Goal: Task Accomplishment & Management: Use online tool/utility

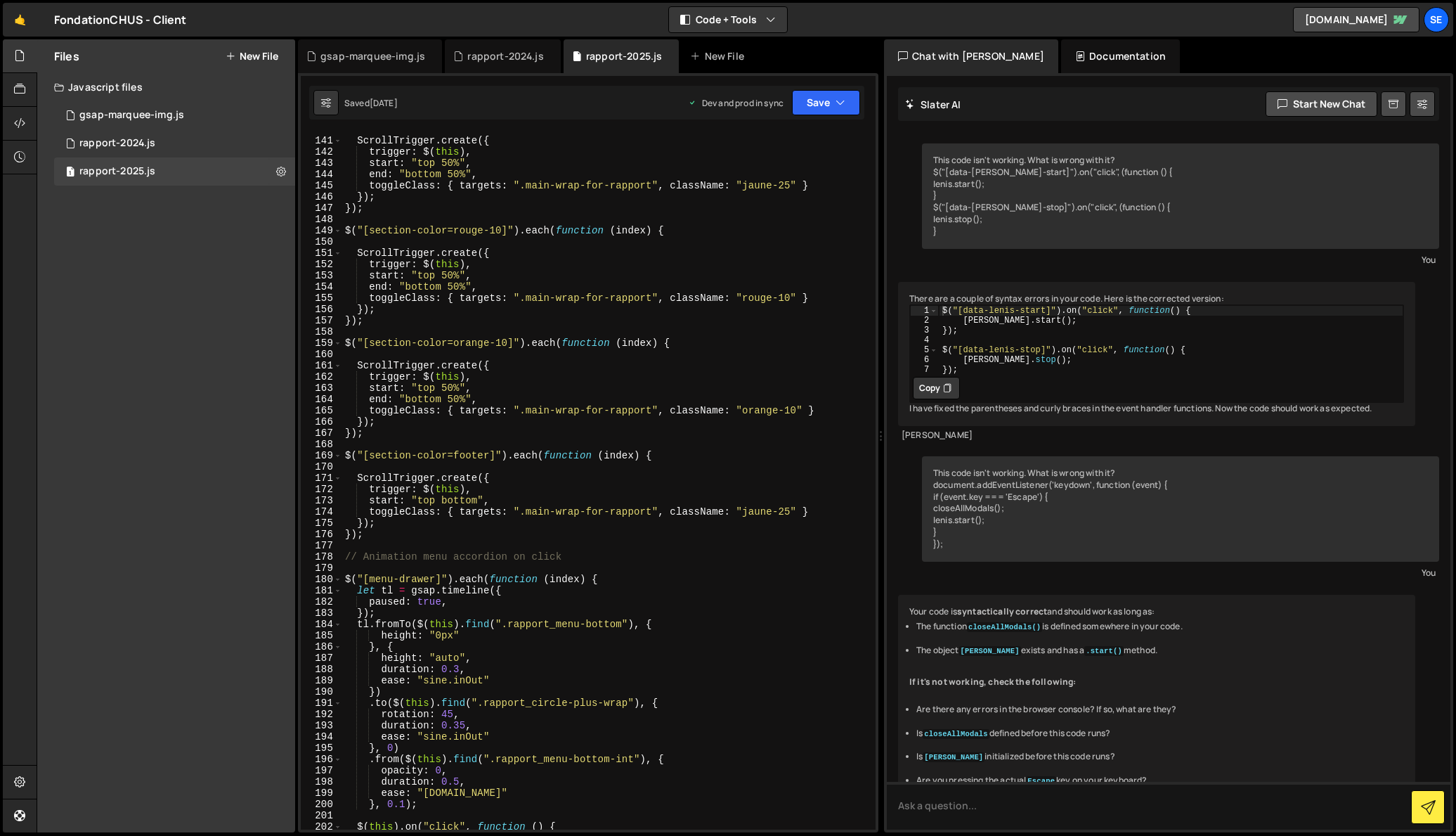
scroll to position [420, 0]
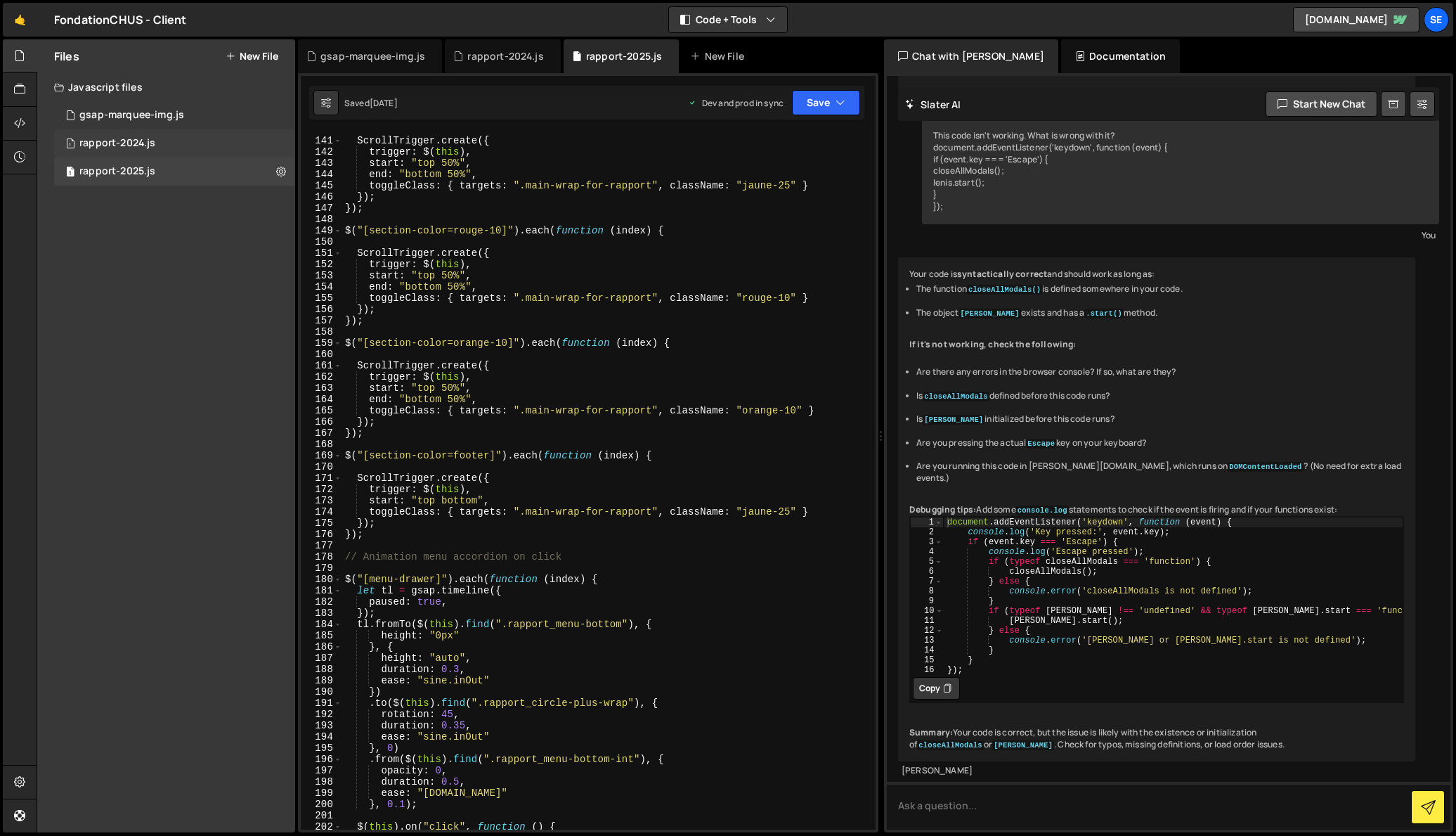
click at [194, 148] on div "1 rapport-2024.js 0" at bounding box center [174, 144] width 241 height 29
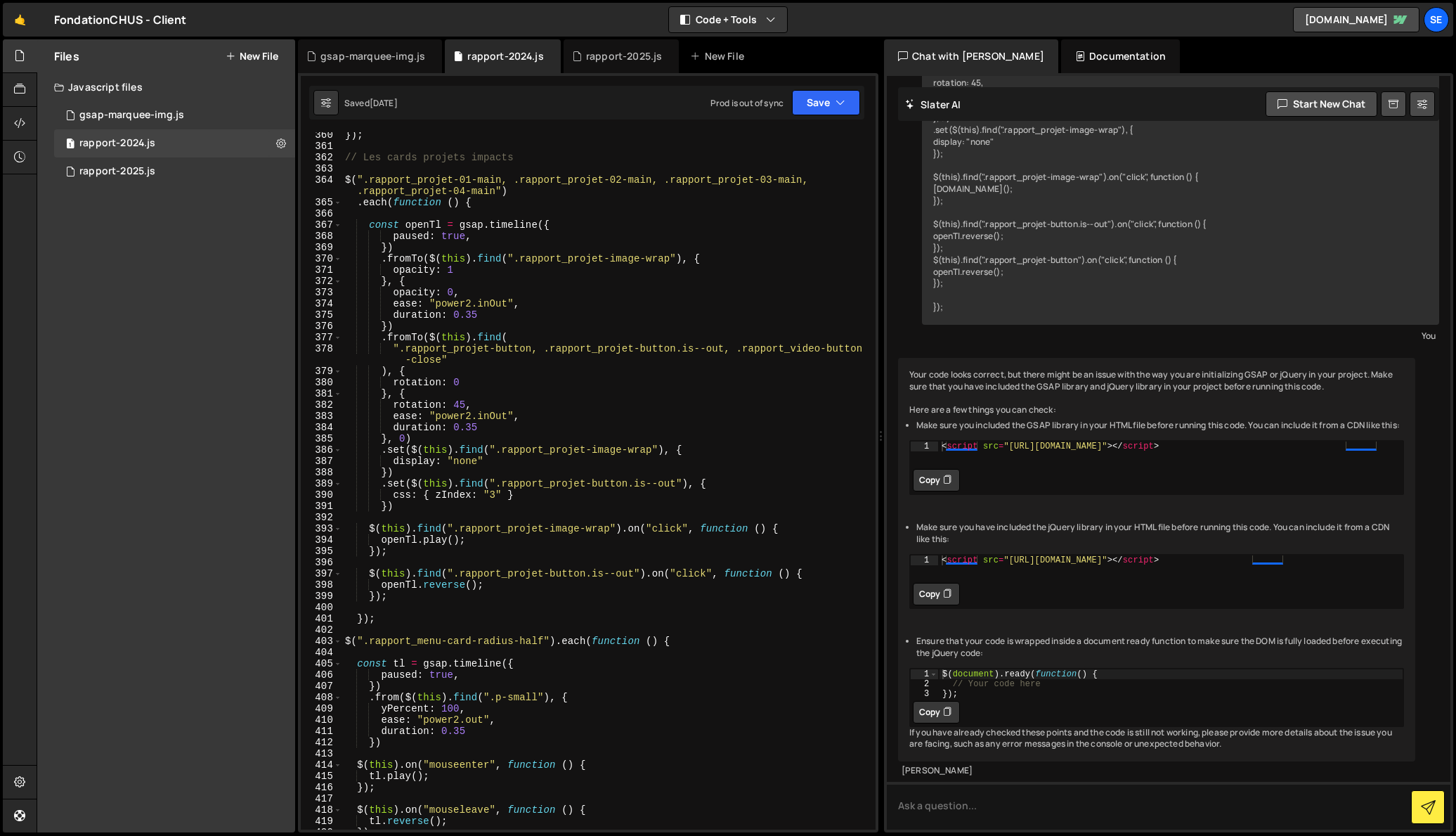
scroll to position [4039, 0]
type textarea "// Les cards projets impacts"
drag, startPoint x: 519, startPoint y: 162, endPoint x: 342, endPoint y: 157, distance: 177.1
click at [342, 157] on div "// Les cards projets impacts 360 361 362 363 364 365 366 367 368 369 370 371 37…" at bounding box center [588, 481] width 575 height 697
click at [140, 169] on div "rapport-2025.js" at bounding box center [117, 170] width 76 height 12
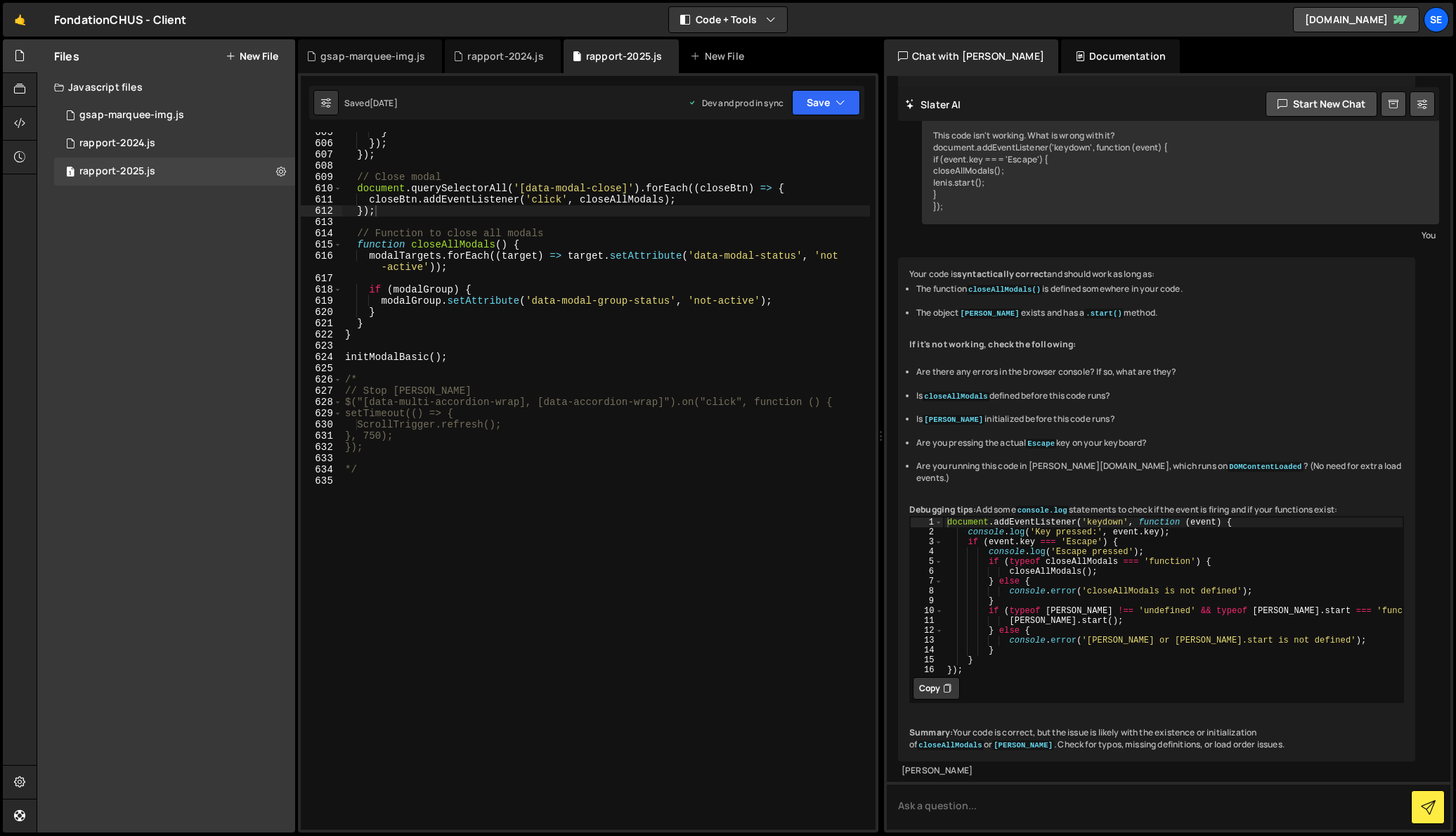
scroll to position [6819, 0]
click at [148, 148] on div "rapport-2024.js" at bounding box center [117, 143] width 76 height 12
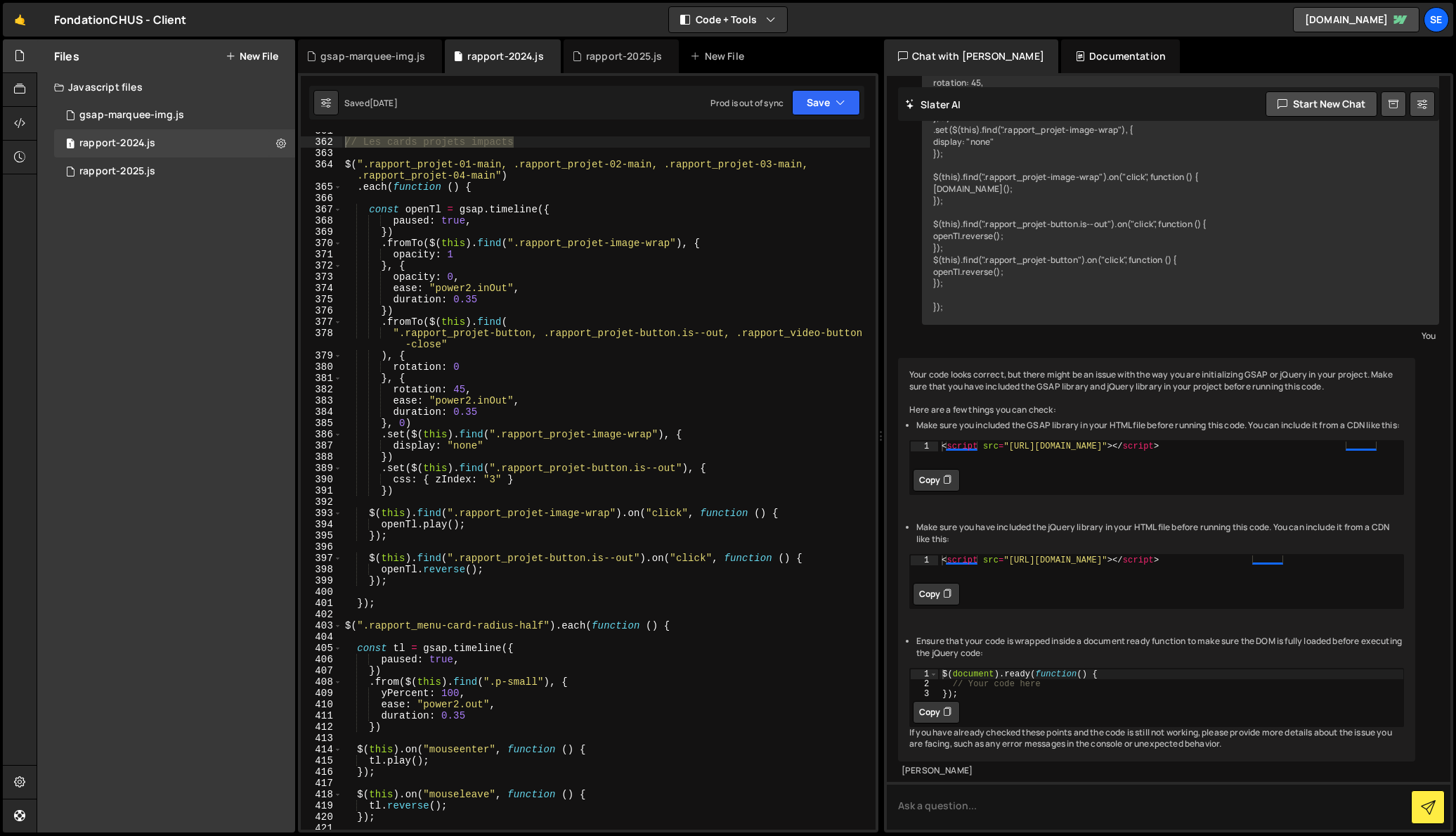
scroll to position [4425, 0]
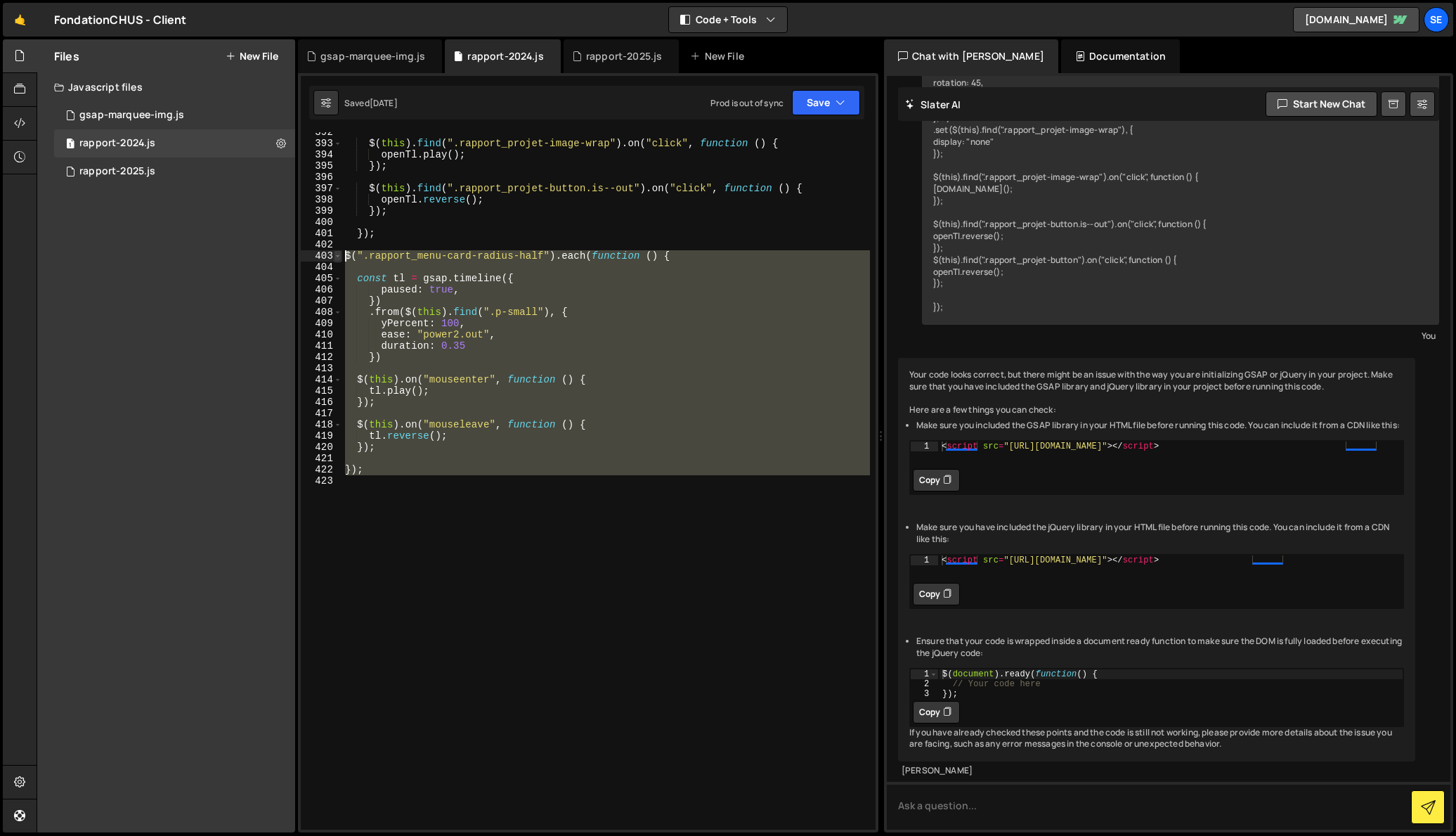
drag, startPoint x: 432, startPoint y: 490, endPoint x: 340, endPoint y: 254, distance: 253.3
click at [340, 254] on div "392 393 394 395 396 397 398 399 400 401 402 403 404 405 406 407 408 409 410 411…" at bounding box center [588, 481] width 575 height 697
type textarea "$(".rapport_menu-card-radius-half").each(function () {"
click at [100, 173] on div "rapport-2025.js" at bounding box center [117, 170] width 76 height 12
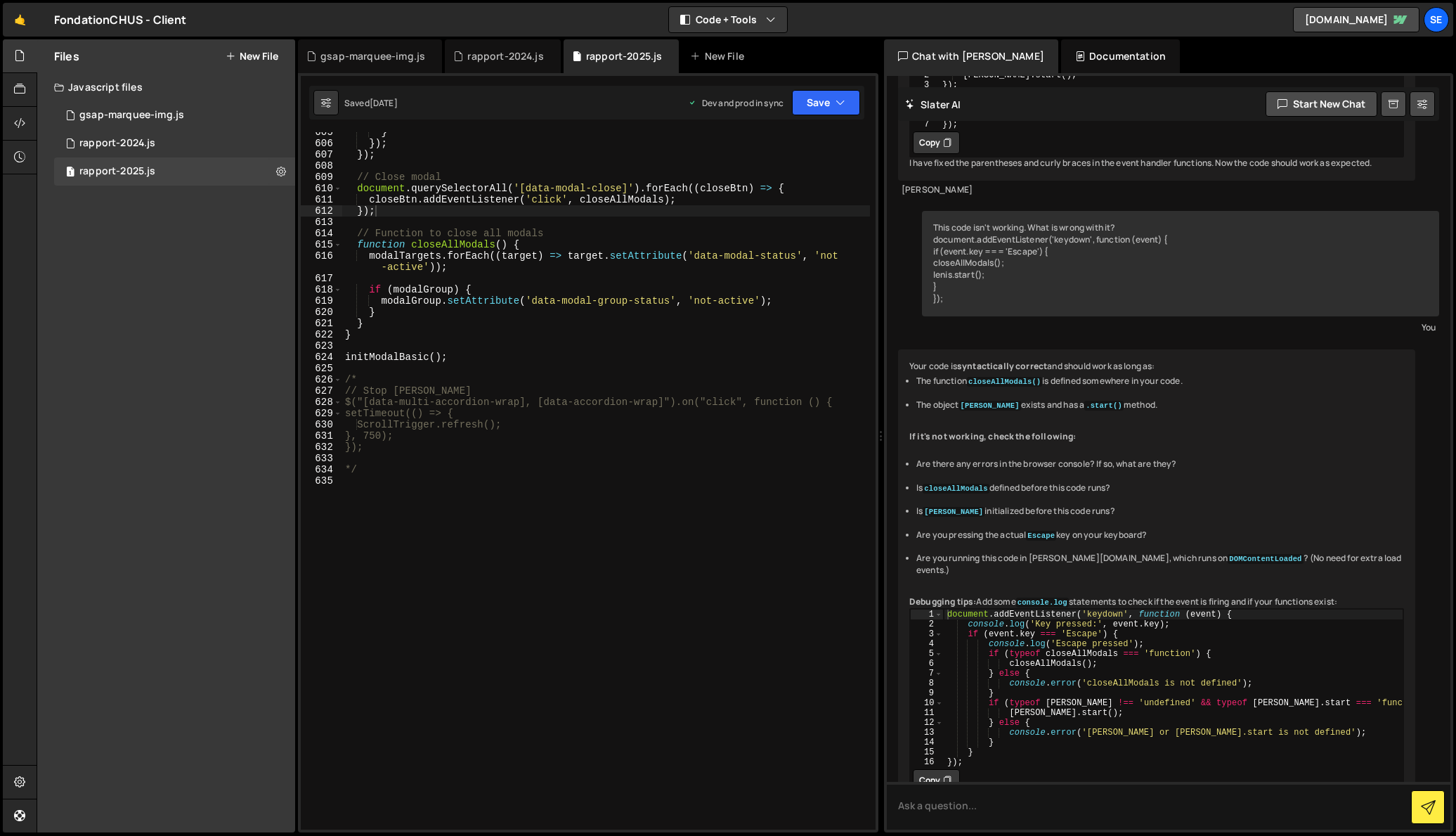
scroll to position [420, 0]
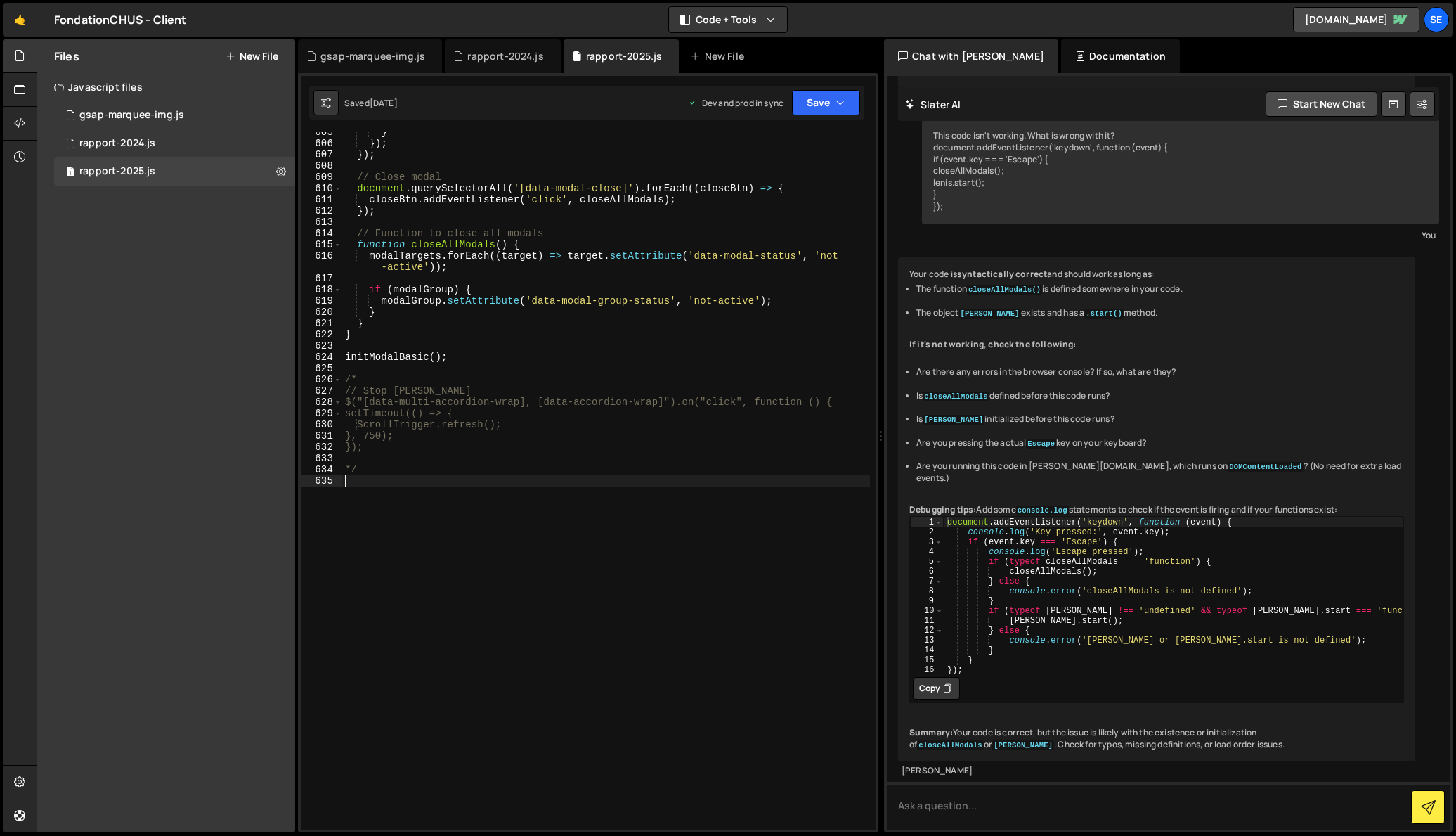
click at [436, 489] on div "} }) ; }) ; // Close modal document . querySelectorAll ( '[data-modal-close]' )…" at bounding box center [606, 487] width 528 height 720
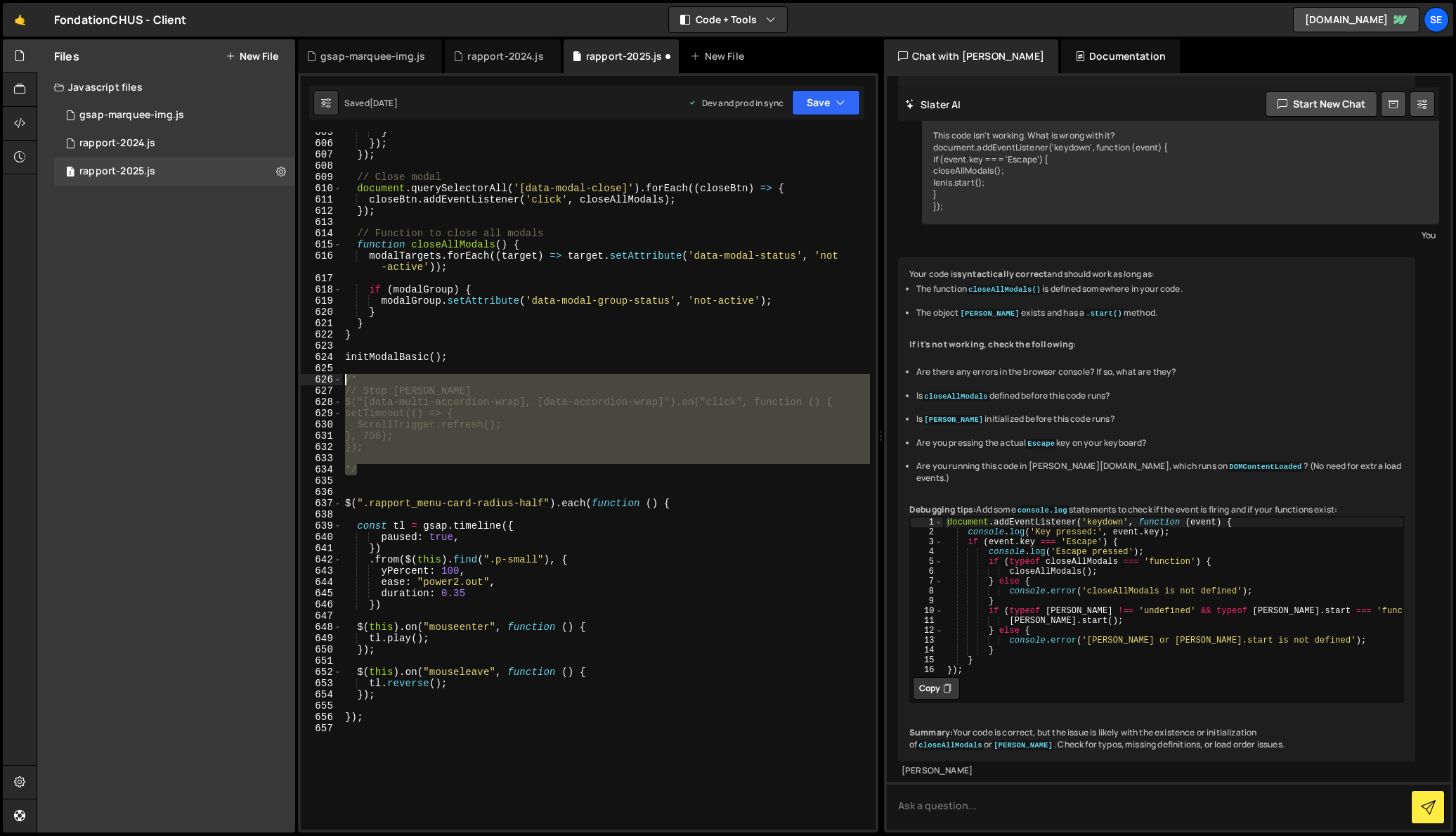
drag, startPoint x: 417, startPoint y: 471, endPoint x: 350, endPoint y: 385, distance: 109.0
click at [342, 378] on div "} }) ; }) ; // Close modal document . querySelectorAll ( '[data-modal-close]' )…" at bounding box center [606, 487] width 528 height 720
type textarea "/* // Stop [PERSON_NAME]"
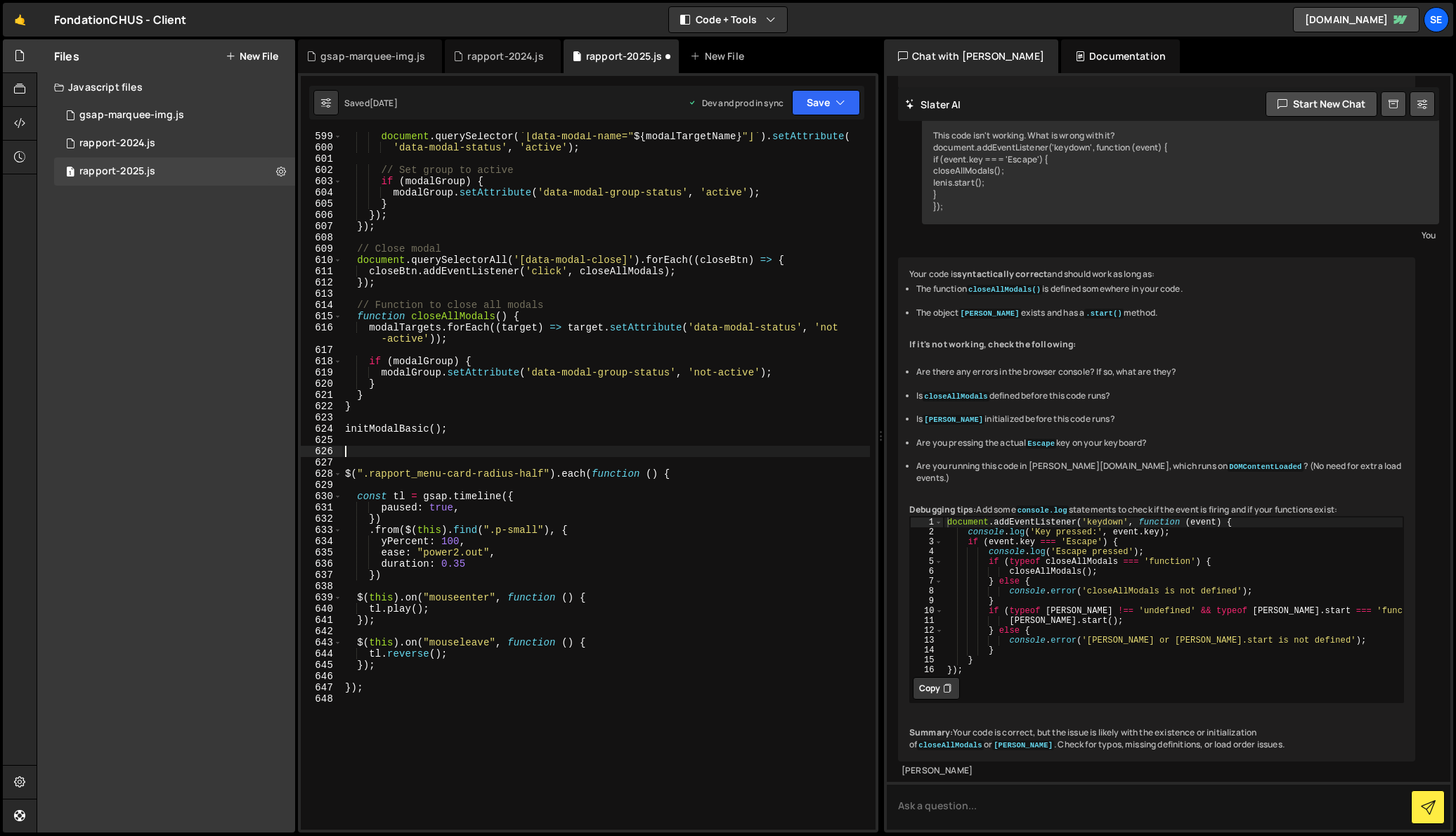
scroll to position [6713, 0]
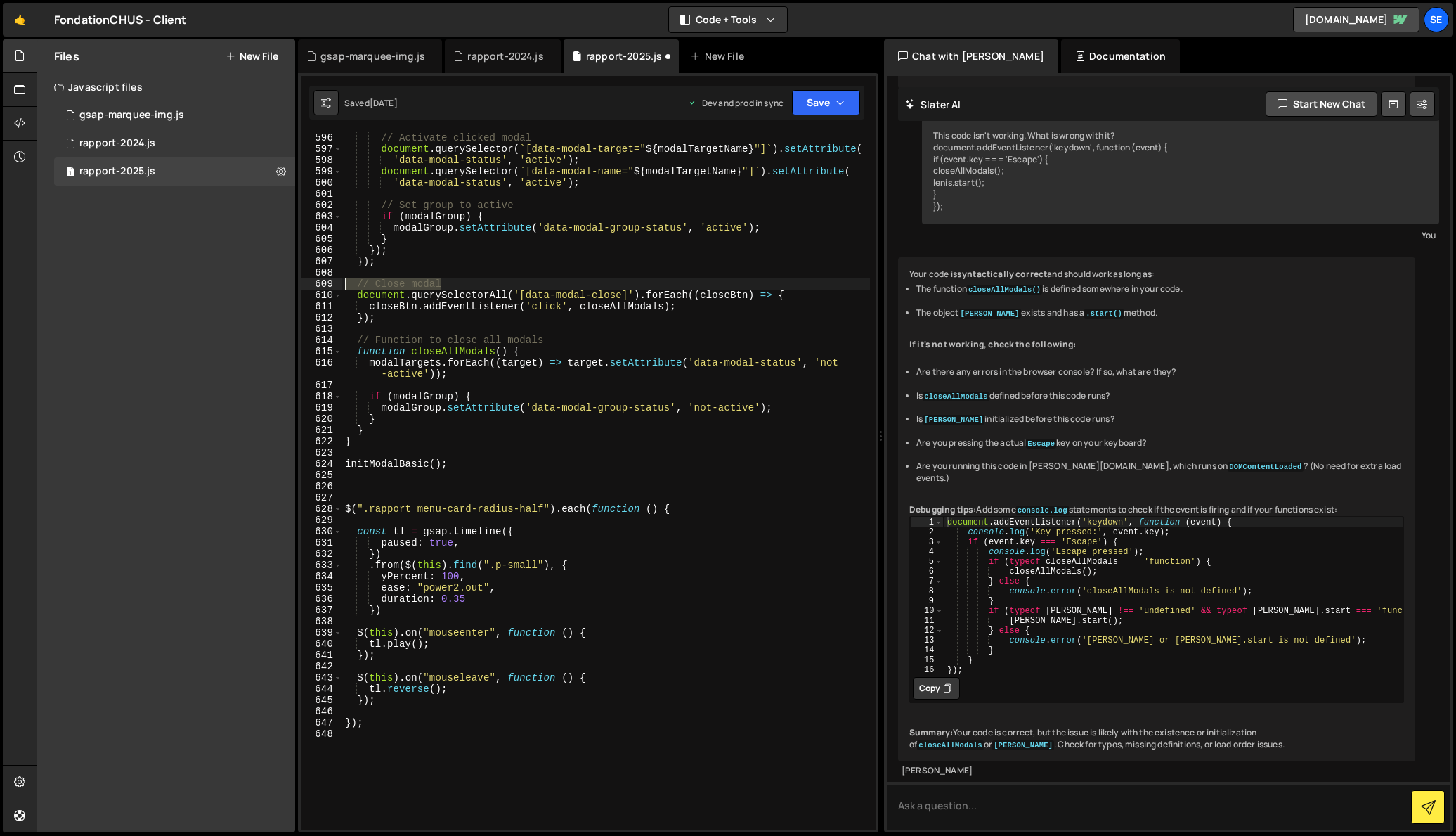
drag, startPoint x: 449, startPoint y: 283, endPoint x: 335, endPoint y: 280, distance: 114.0
click at [335, 280] on div "595 596 597 598 599 600 601 602 603 604 605 606 607 608 609 610 611 612 613 614…" at bounding box center [588, 481] width 575 height 697
type textarea "// Close modal"
click at [353, 493] on div "// Activate clicked modal document . querySelector ( ` [data-modal-target=" ${ …" at bounding box center [606, 481] width 528 height 720
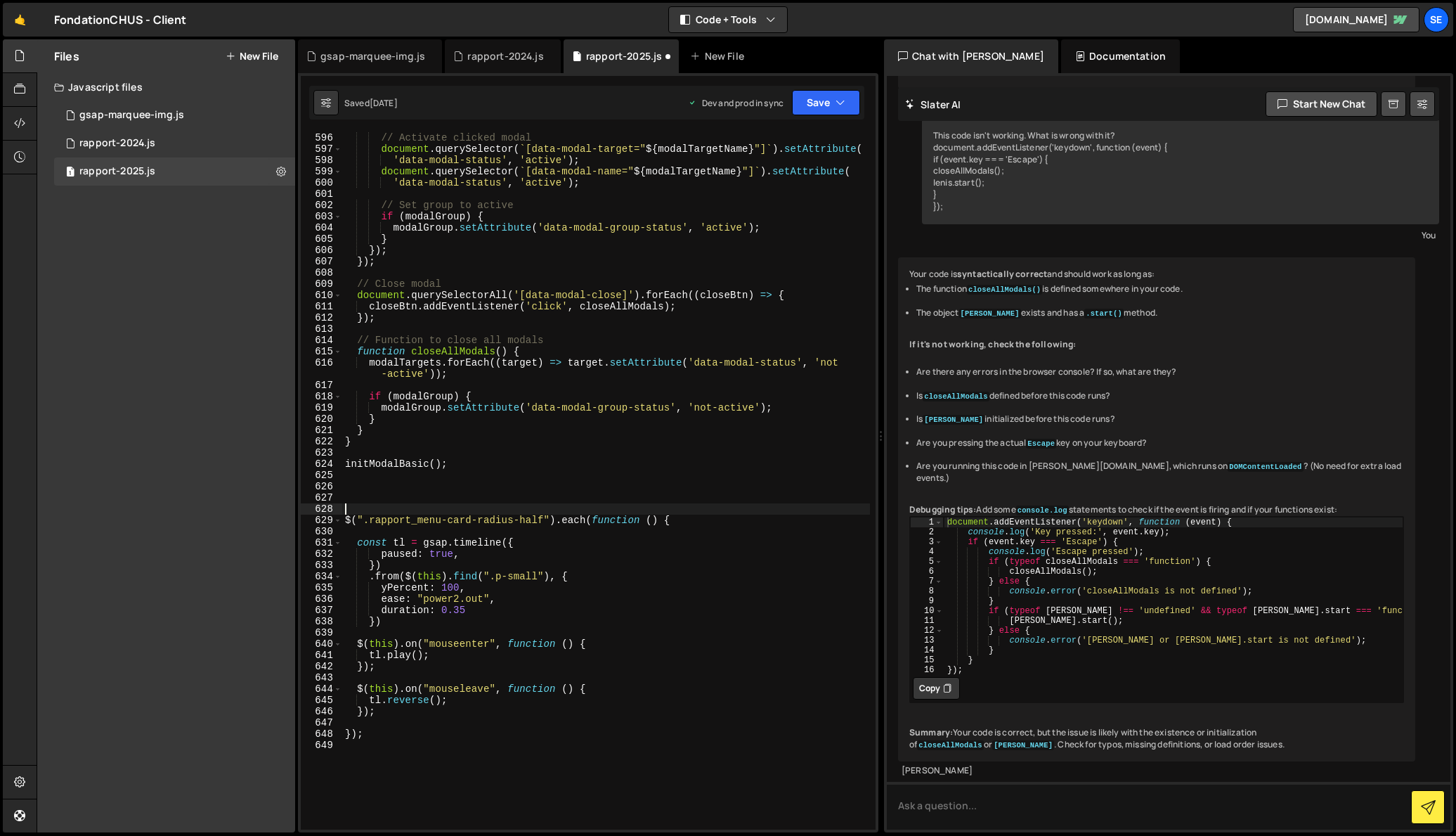
click at [361, 495] on div "// Activate clicked modal document . querySelector ( ` [data-modal-target=" ${ …" at bounding box center [606, 481] width 528 height 720
paste textarea "// Close modal"
drag, startPoint x: 355, startPoint y: 498, endPoint x: 318, endPoint y: 495, distance: 37.1
click at [316, 495] on div "// Close modal 595 596 597 598 599 600 601 602 603 604 605 606 607 608 609 610 …" at bounding box center [588, 481] width 575 height 697
drag, startPoint x: 430, startPoint y: 498, endPoint x: 367, endPoint y: 492, distance: 63.3
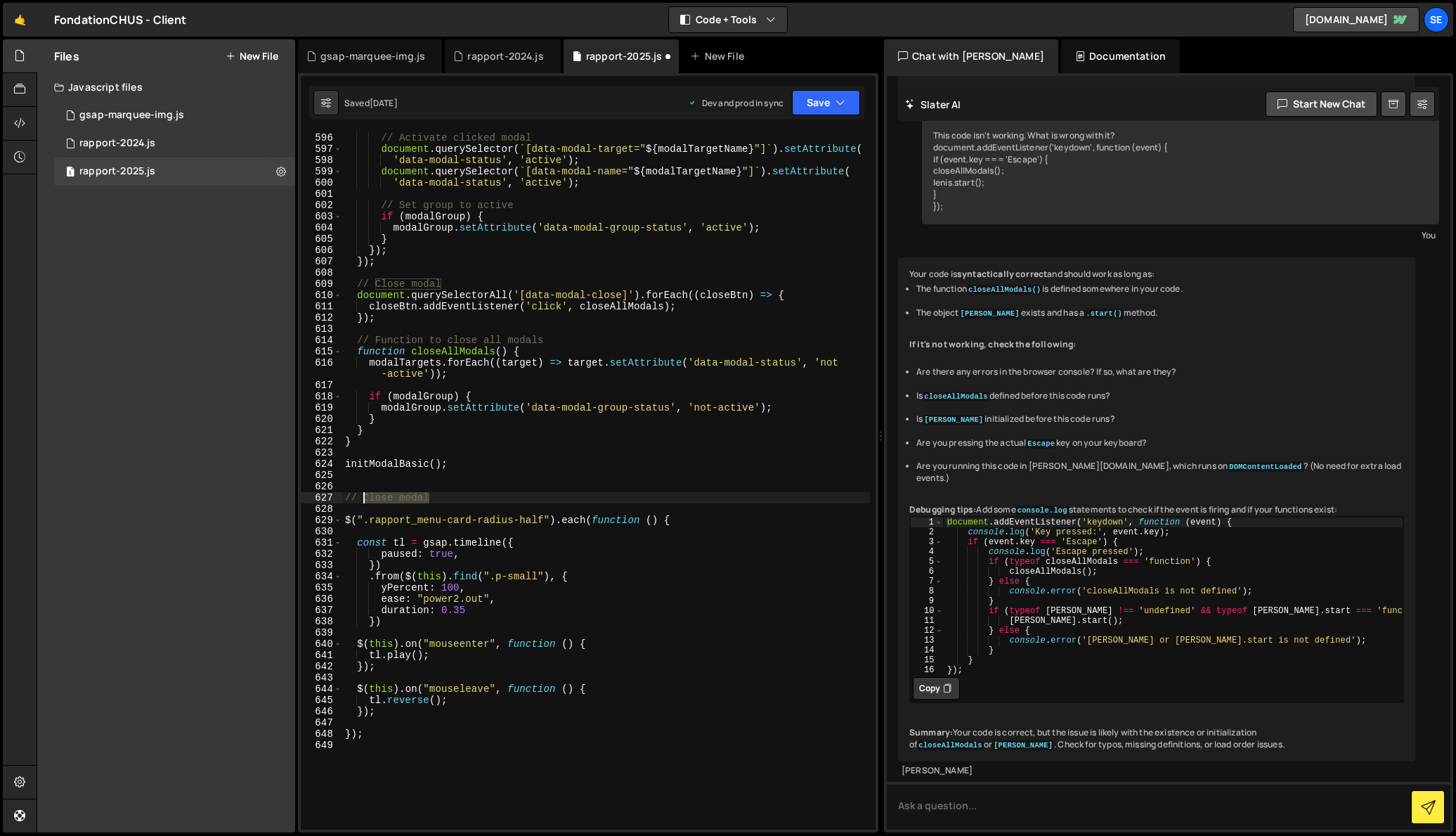
click at [366, 492] on div "// Activate clicked modal document . querySelector ( ` [data-modal-target=" ${ …" at bounding box center [606, 481] width 528 height 720
type textarea "// Menu table des matières"
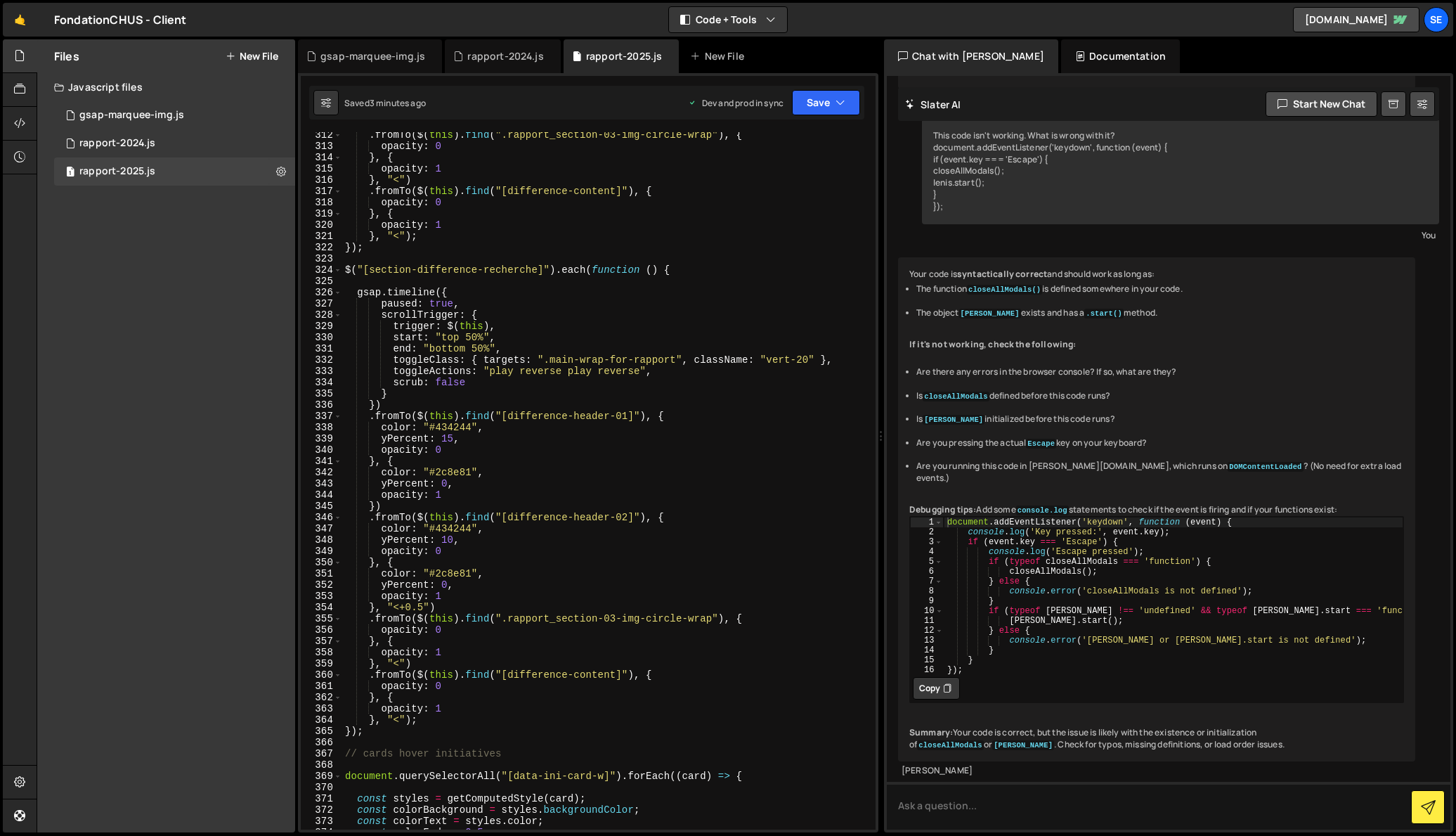
scroll to position [3516, 0]
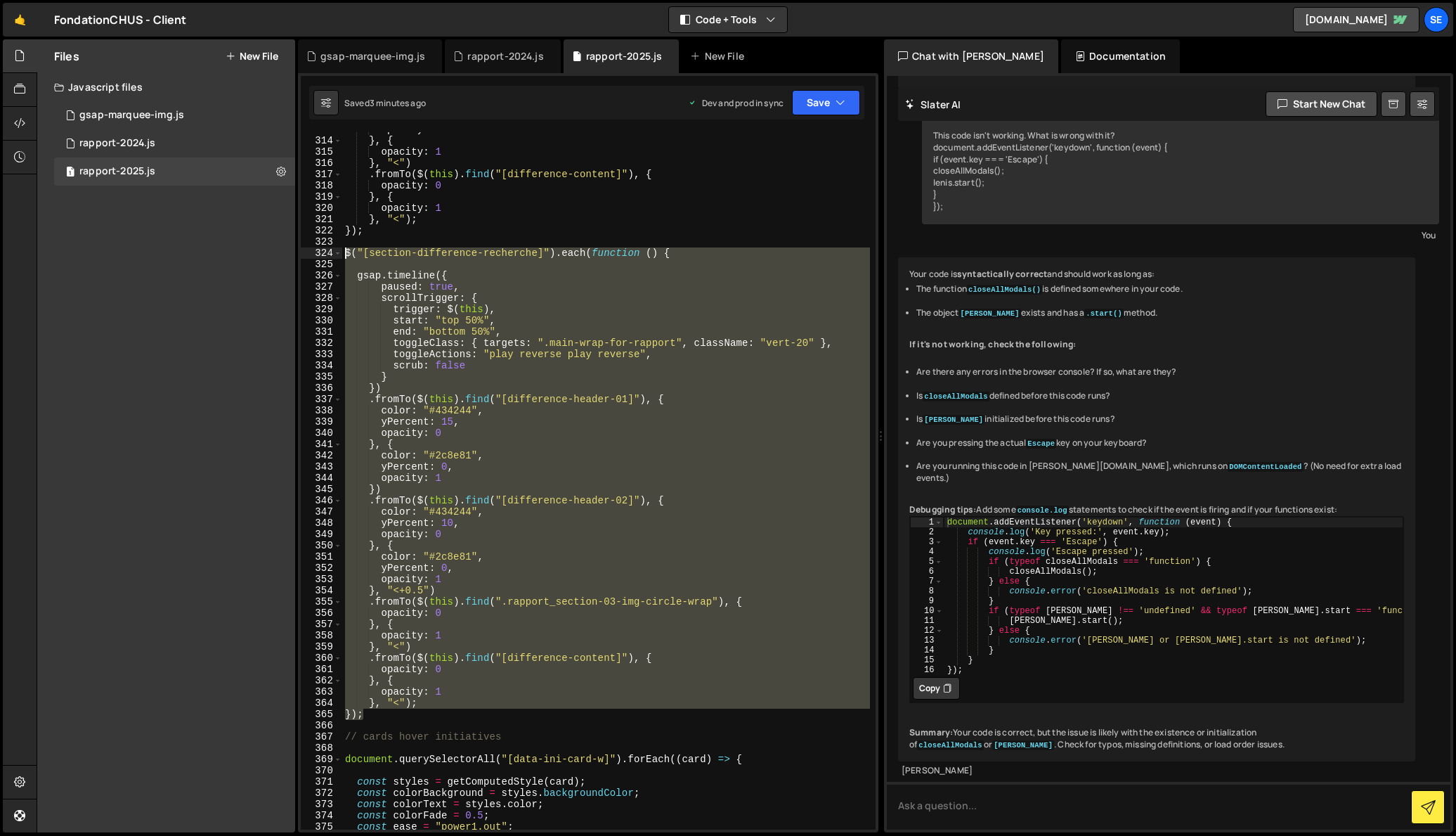
drag, startPoint x: 374, startPoint y: 715, endPoint x: 326, endPoint y: 253, distance: 464.5
click at [326, 253] on div "313 314 315 316 317 318 319 320 321 322 323 324 325 326 327 328 329 330 331 332…" at bounding box center [588, 481] width 575 height 697
type textarea "$("[section-difference-recherche]").each(function () {"
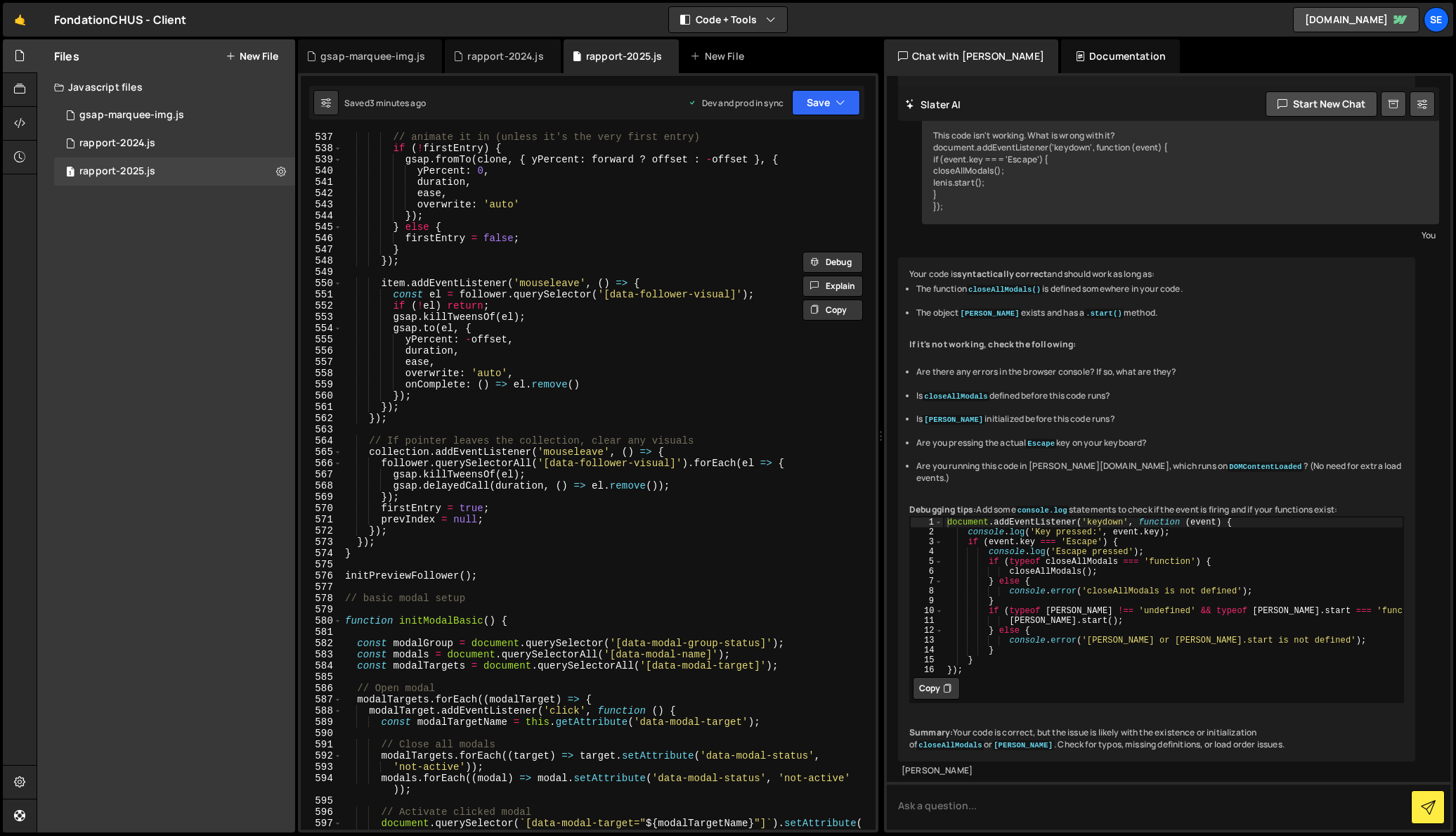
scroll to position [6966, 0]
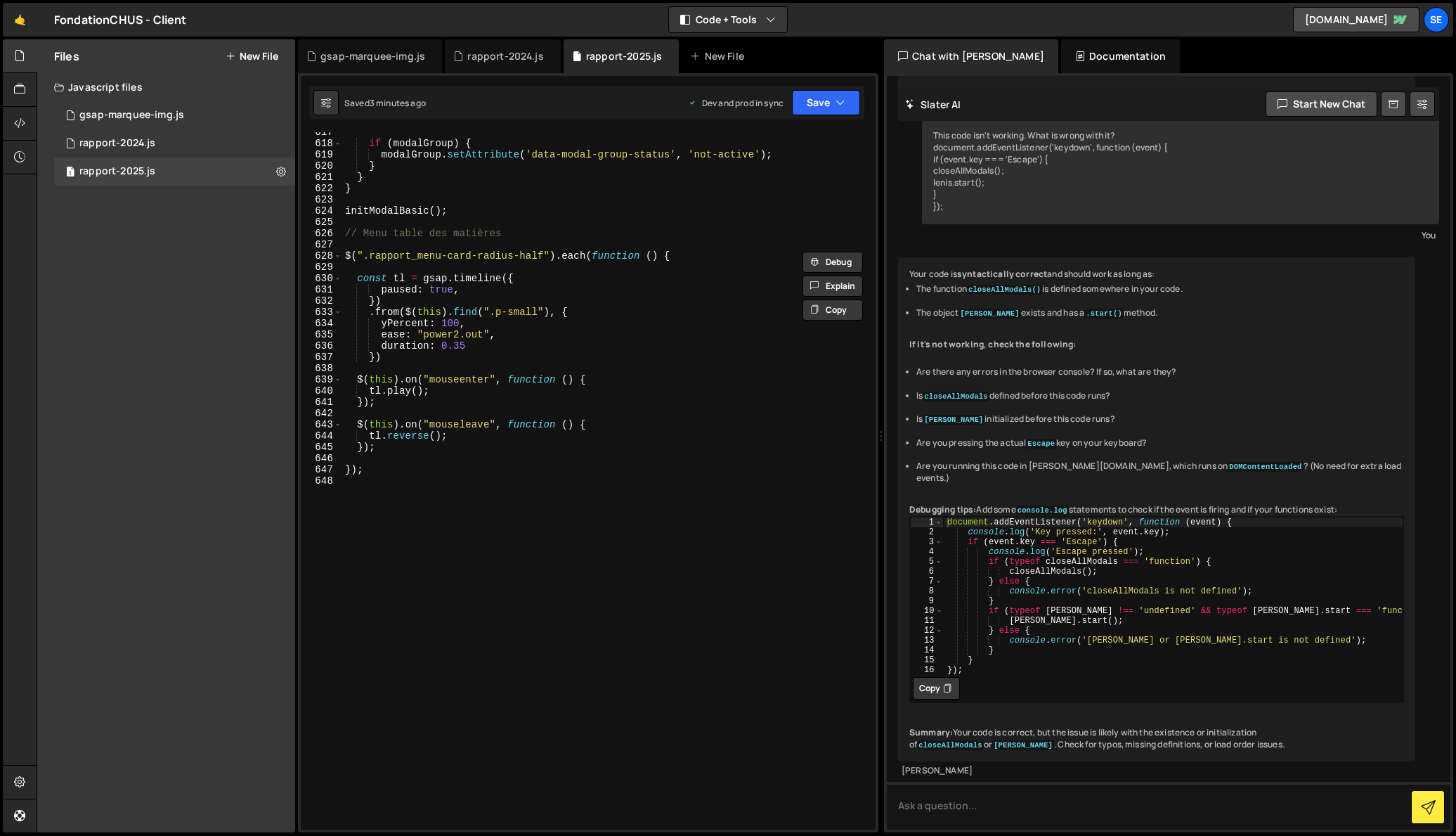
click at [386, 493] on div "if ( modalGroup ) { modalGroup . setAttribute ( 'data-modal-group-status' , 'no…" at bounding box center [606, 487] width 528 height 720
paste textarea "});"
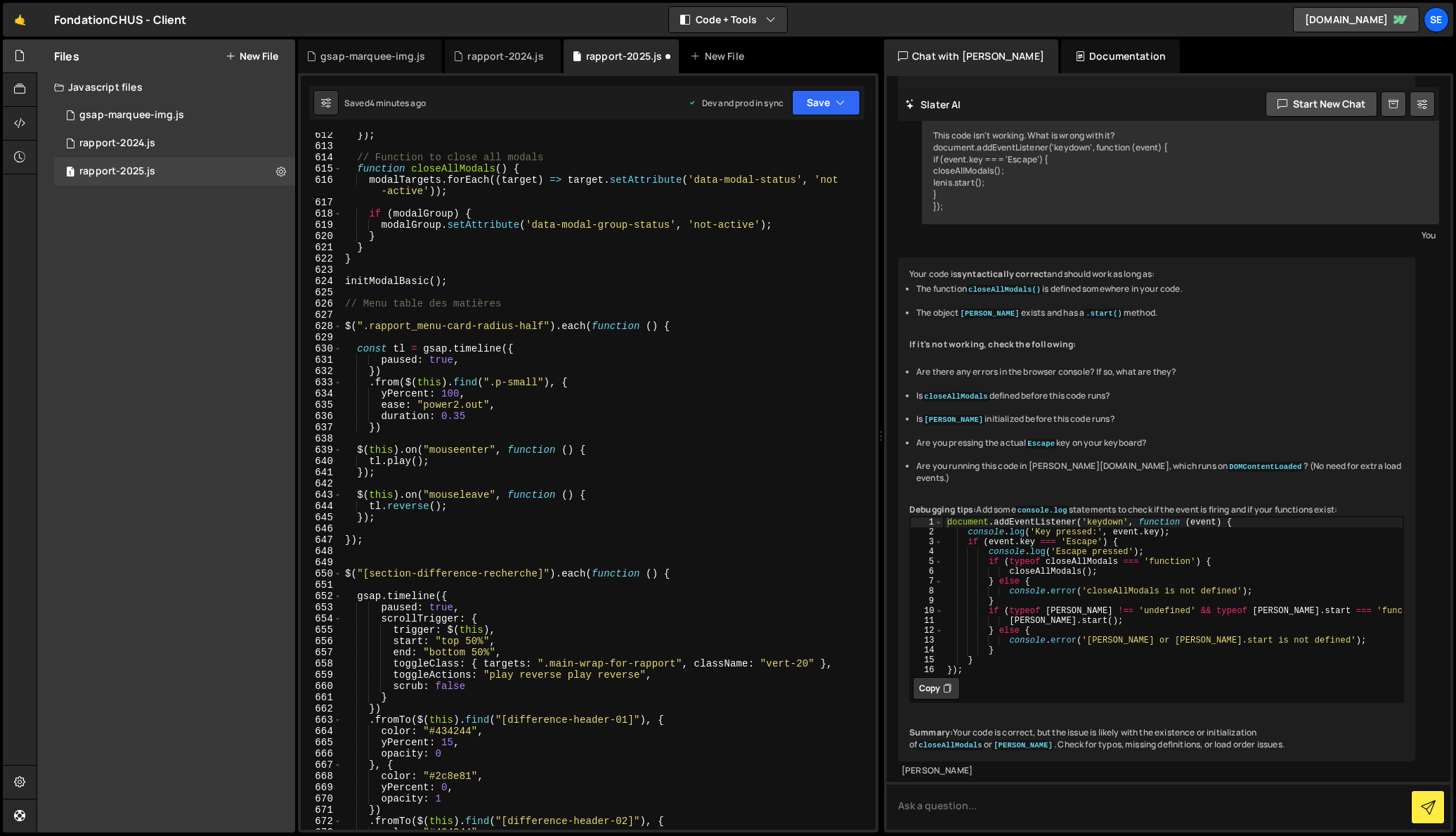
scroll to position [6896, 0]
drag, startPoint x: 519, startPoint y: 307, endPoint x: 341, endPoint y: 305, distance: 178.0
click at [341, 305] on div "}); 612 613 614 615 616 617 618 619 620 621 622 623 624 625 626 627 628 629 630…" at bounding box center [588, 481] width 575 height 697
type textarea "// Menu table des matières"
click at [355, 557] on div "}) ; // Function to close all modals function closeAllModals ( ) { modalTargets…" at bounding box center [606, 489] width 528 height 720
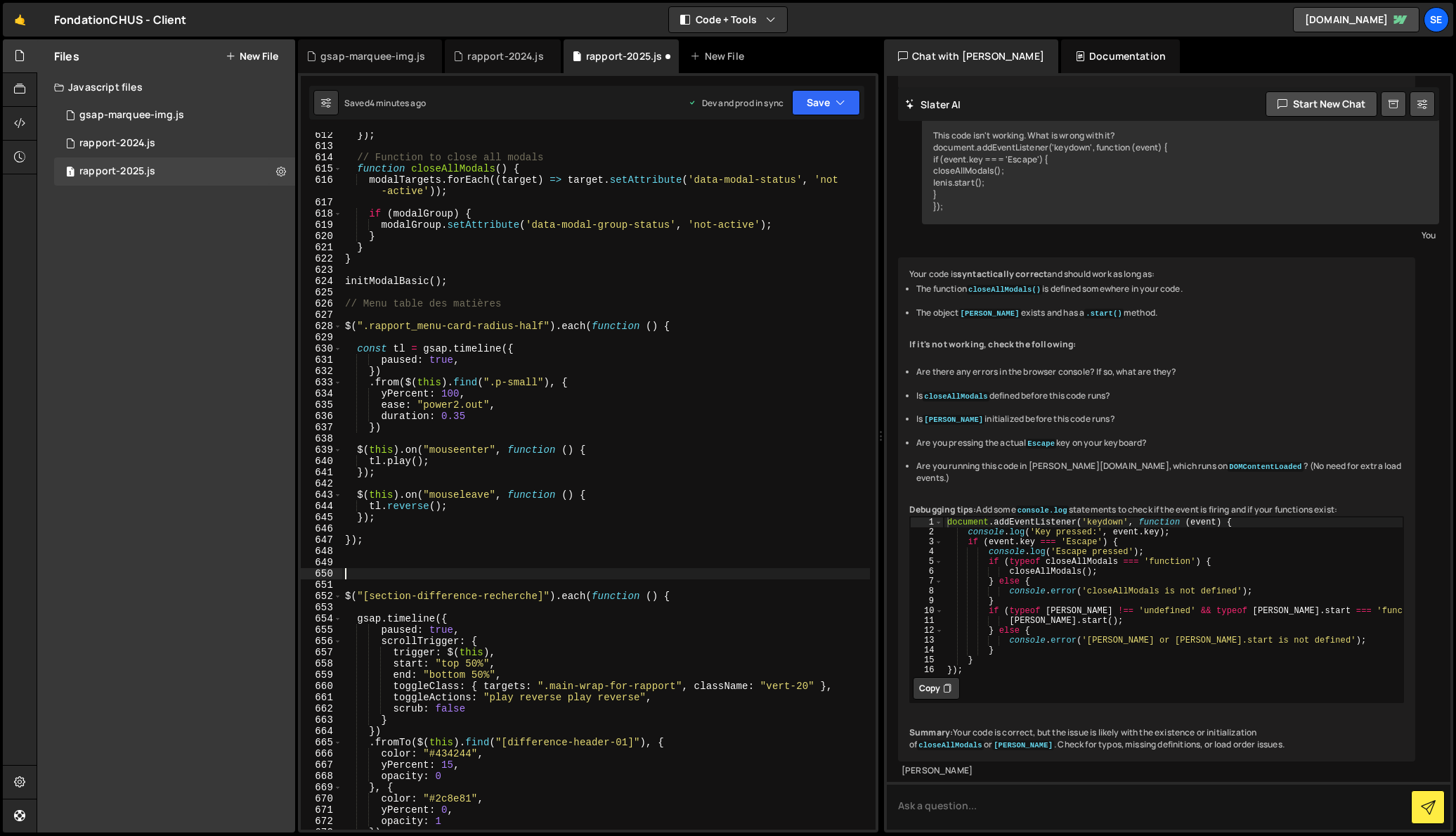
paste textarea "// Menu table des matières"
drag, startPoint x: 366, startPoint y: 571, endPoint x: 503, endPoint y: 574, distance: 137.0
click at [503, 574] on div "}) ; // Function to close all modals function closeAllModals ( ) { modalTargets…" at bounding box center [606, 489] width 528 height 720
click at [493, 573] on div "}) ; // Function to close all modals function closeAllModals ( ) { modalTargets…" at bounding box center [606, 489] width 528 height 720
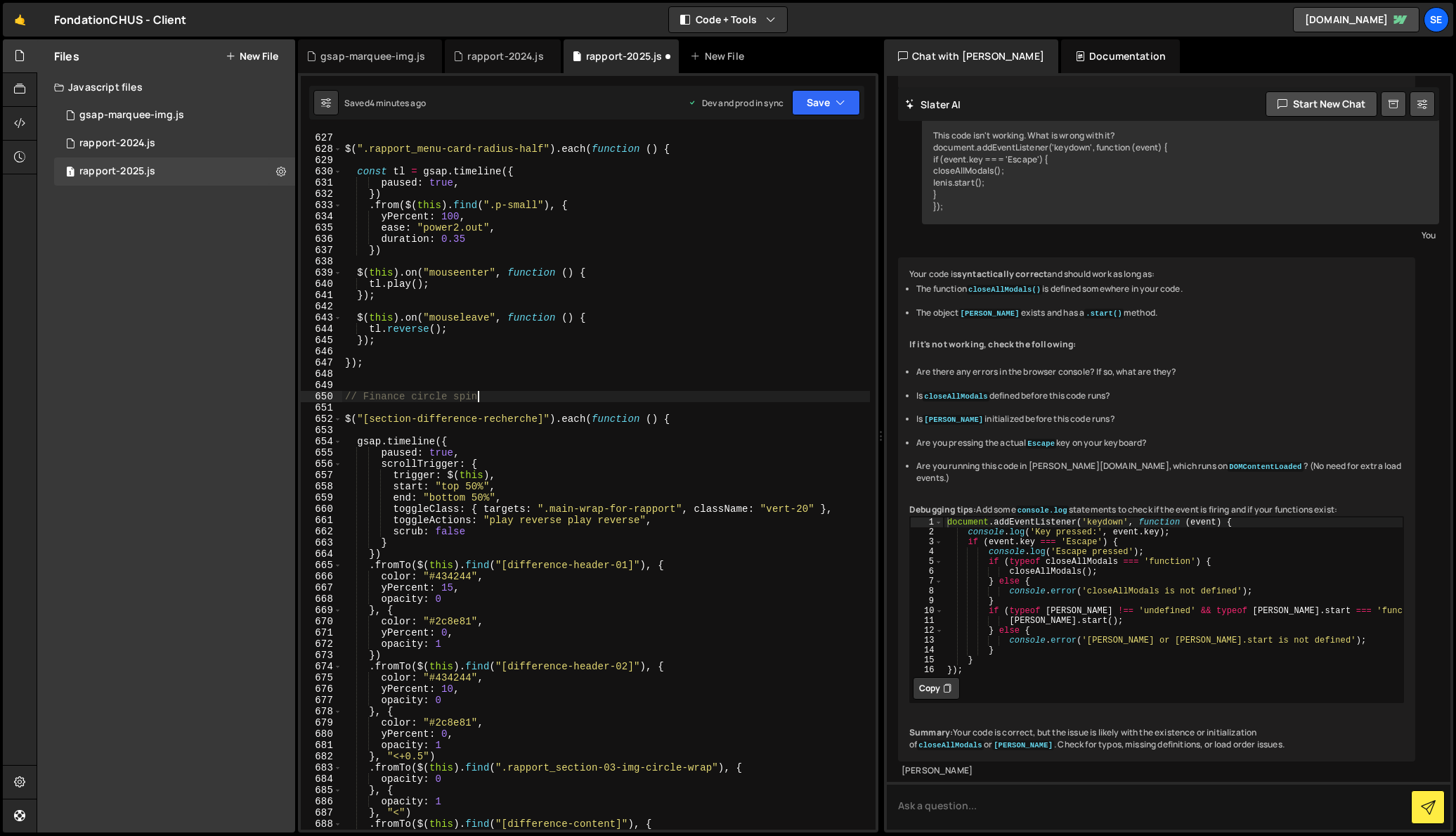
scroll to position [7074, 0]
drag, startPoint x: 538, startPoint y: 417, endPoint x: 371, endPoint y: 420, distance: 167.0
click at [371, 420] on div "$ ( ".rapport_menu-card-radius-half" ) . each ( function ( ) { const tl = gsap …" at bounding box center [606, 491] width 528 height 720
click at [460, 487] on div "$ ( ".rapport_menu-card-radius-half" ) . each ( function ( ) { const tl = gsap …" at bounding box center [606, 491] width 528 height 720
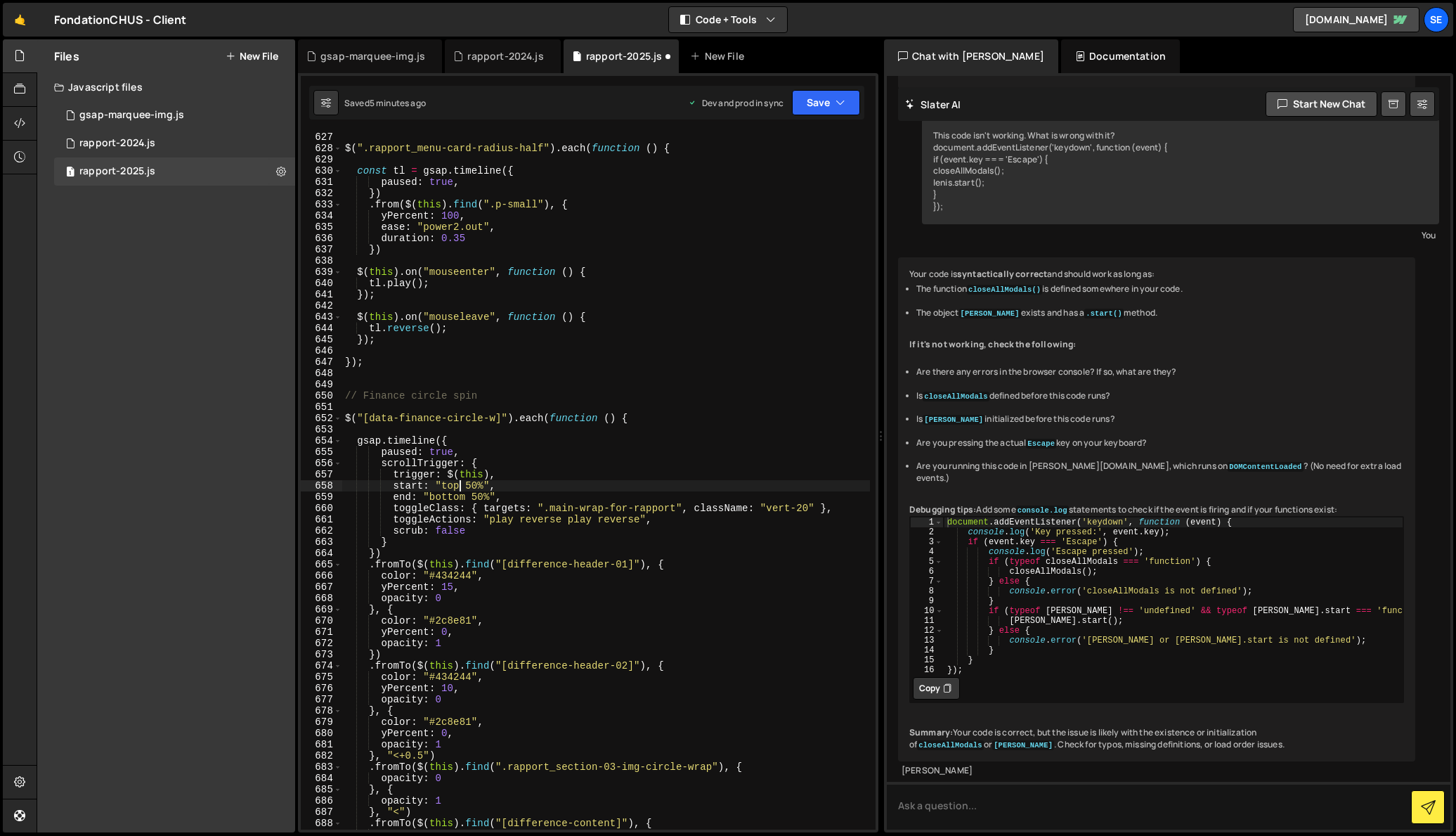
scroll to position [0, 10]
drag, startPoint x: 468, startPoint y: 485, endPoint x: 482, endPoint y: 487, distance: 14.1
click at [483, 485] on div "$ ( ".rapport_menu-card-radius-half" ) . each ( function ( ) { const tl = gsap …" at bounding box center [606, 491] width 528 height 720
click at [430, 491] on div "$ ( ".rapport_menu-card-radius-half" ) . each ( function ( ) { const tl = gsap …" at bounding box center [606, 491] width 528 height 720
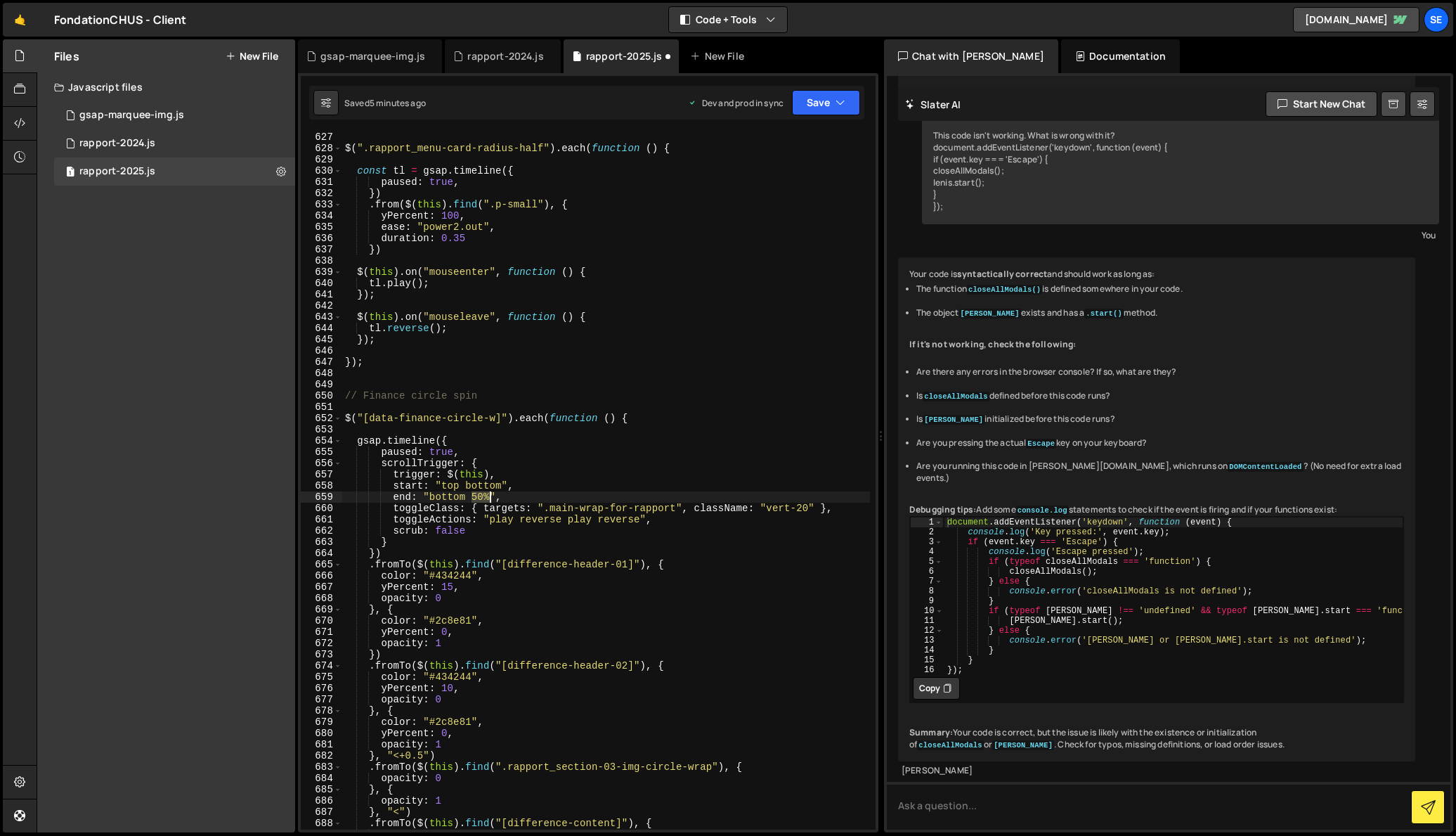
drag, startPoint x: 470, startPoint y: 497, endPoint x: 488, endPoint y: 498, distance: 18.0
click at [488, 498] on div "$ ( ".rapport_menu-card-radius-half" ) . each ( function ( ) { const tl = gsap …" at bounding box center [606, 491] width 528 height 720
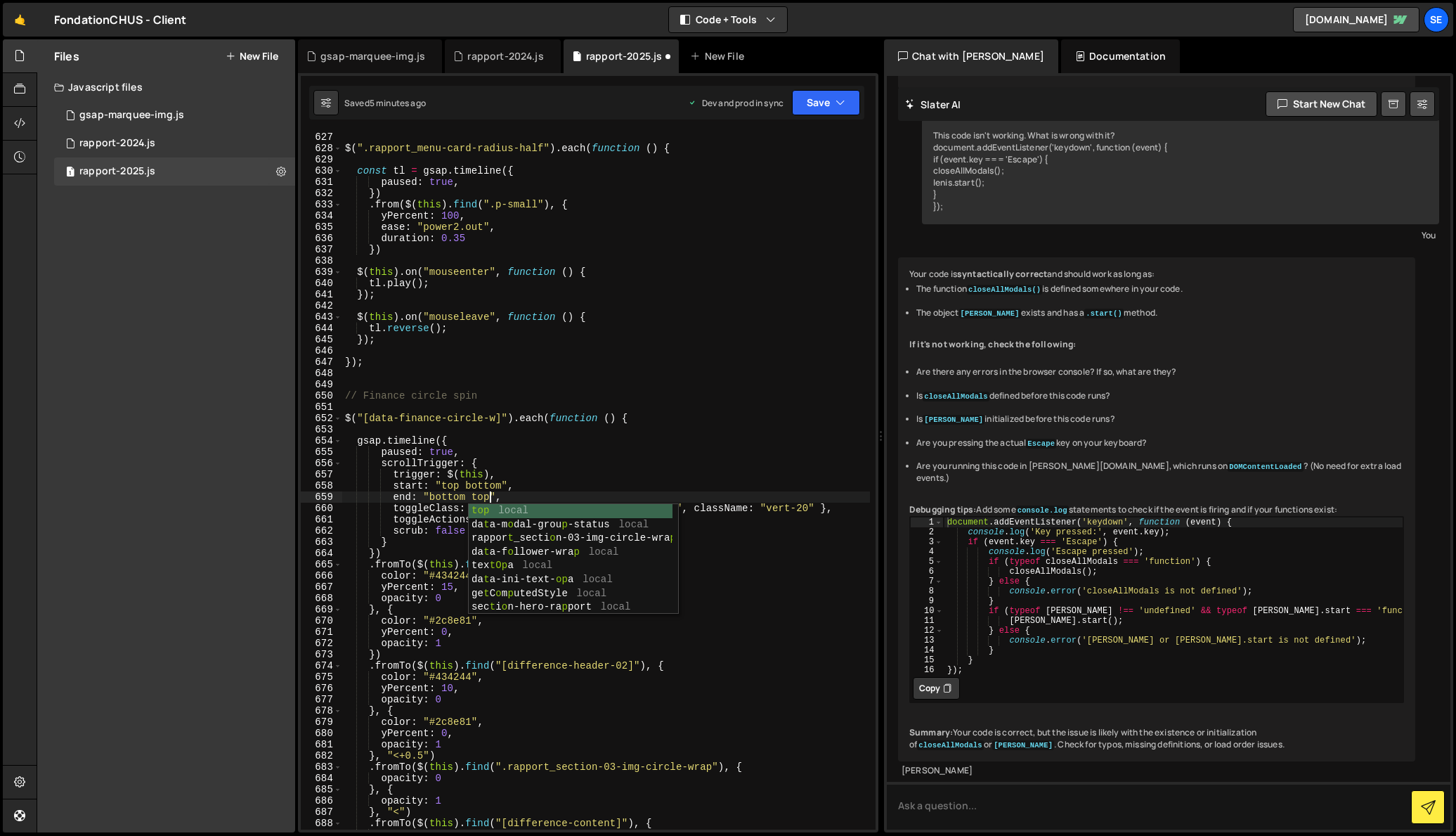
click at [511, 498] on div "$ ( ".rapport_menu-card-radius-half" ) . each ( function ( ) { const tl = gsap …" at bounding box center [606, 491] width 528 height 720
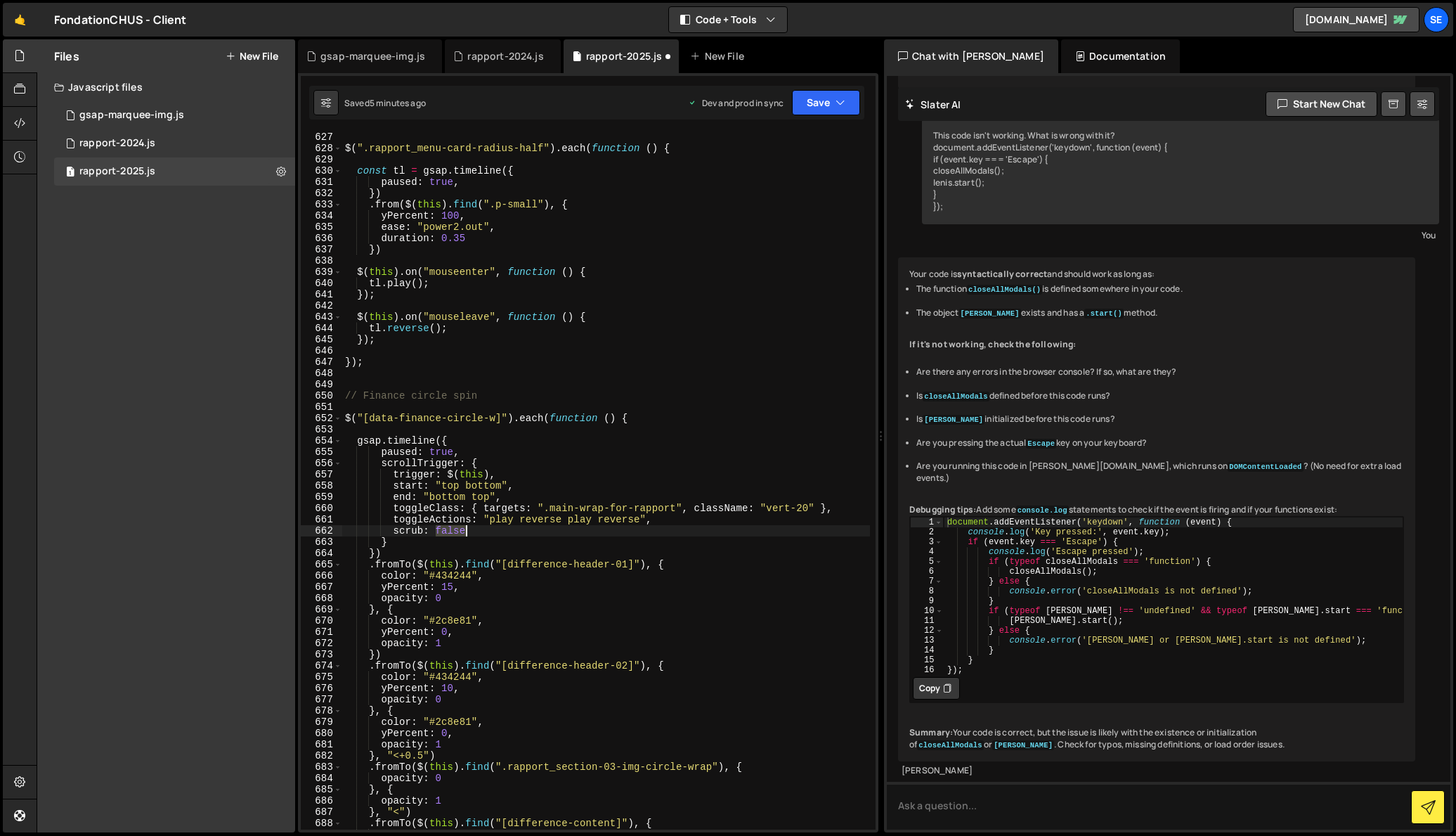
drag, startPoint x: 437, startPoint y: 528, endPoint x: 469, endPoint y: 532, distance: 32.2
click at [469, 532] on div "$ ( ".rapport_menu-card-radius-half" ) . each ( function ( ) { const tl = gsap …" at bounding box center [606, 491] width 528 height 720
click at [478, 514] on div "$ ( ".rapport_menu-card-radius-half" ) . each ( function ( ) { const tl = gsap …" at bounding box center [606, 491] width 528 height 720
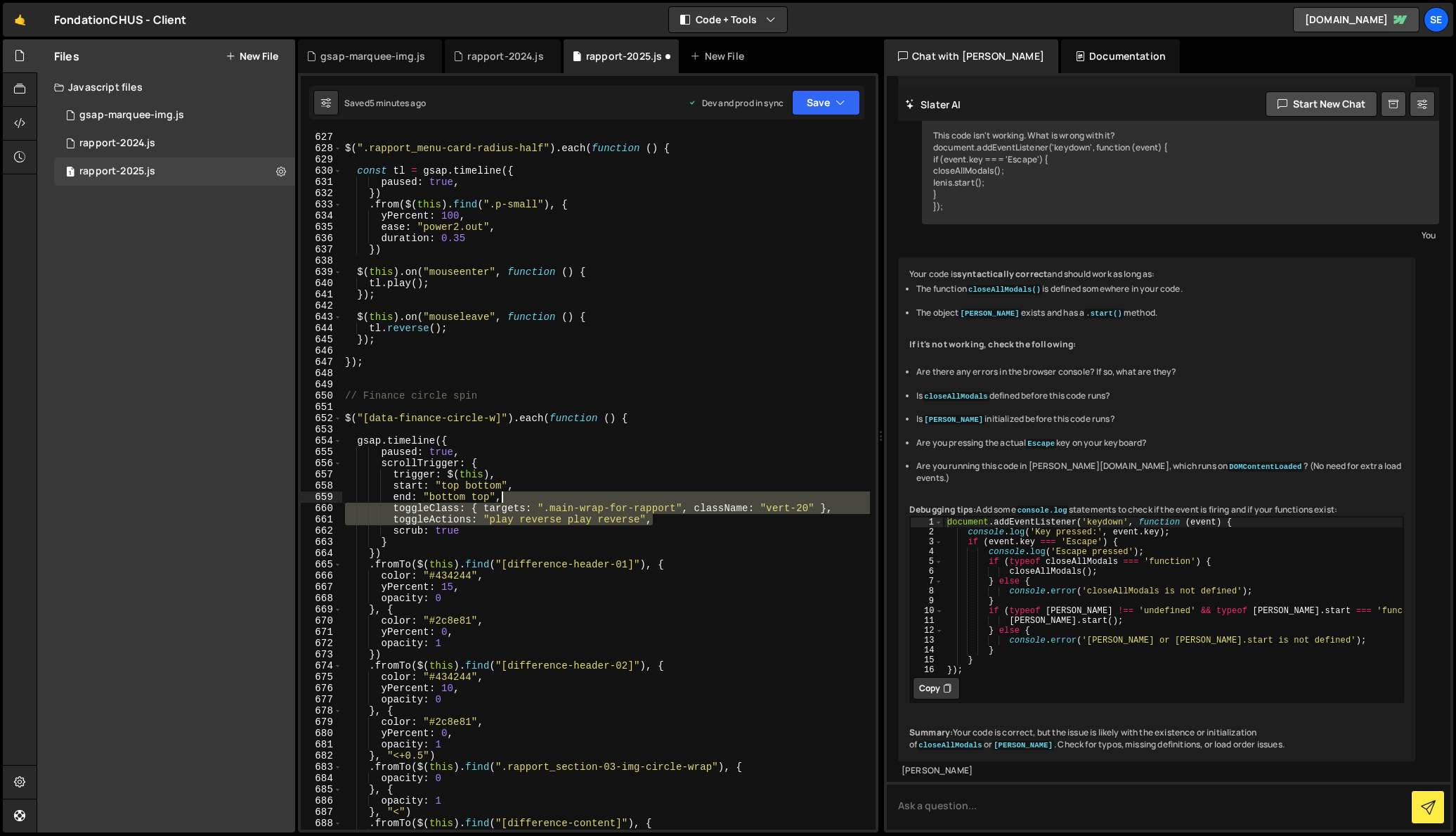
drag, startPoint x: 665, startPoint y: 520, endPoint x: 502, endPoint y: 501, distance: 164.1
click at [502, 501] on div "$ ( ".rapport_menu-card-radius-half" ) . each ( function ( ) { const tl = gsap …" at bounding box center [606, 491] width 528 height 720
click at [522, 508] on div "$ ( ".rapport_menu-card-radius-half" ) . each ( function ( ) { const tl = gsap …" at bounding box center [606, 481] width 528 height 697
drag, startPoint x: 836, startPoint y: 509, endPoint x: 548, endPoint y: 496, distance: 288.3
click at [548, 496] on div "$ ( ".rapport_menu-card-radius-half" ) . each ( function ( ) { const tl = gsap …" at bounding box center [606, 491] width 528 height 720
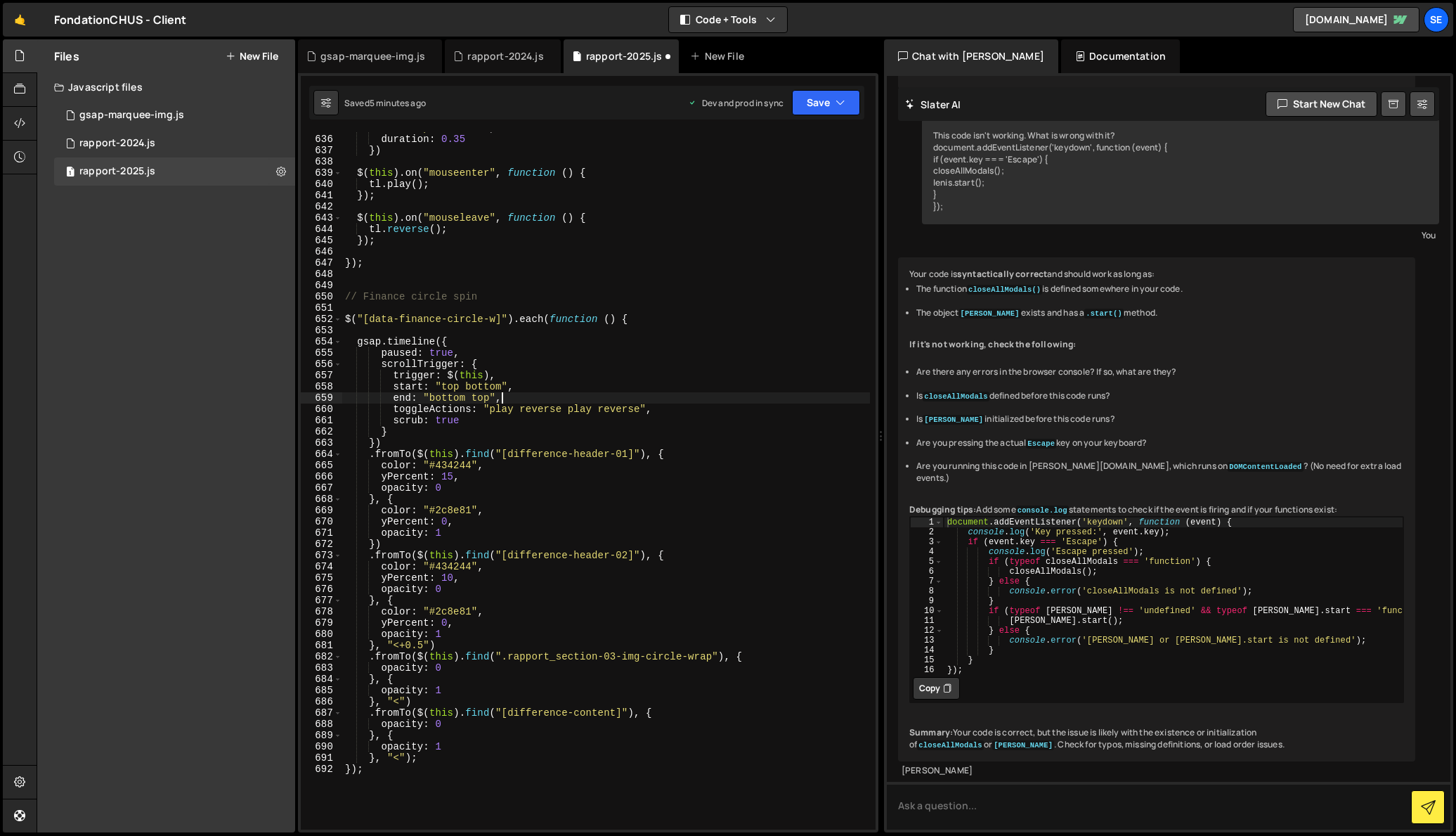
scroll to position [7173, 0]
drag, startPoint x: 407, startPoint y: 452, endPoint x: 377, endPoint y: 452, distance: 30.0
click at [377, 452] on div "ease : "power2.out" , duration : 0.35 }) $ ( this ) . on ( "mouseenter" , funct…" at bounding box center [606, 482] width 528 height 720
click at [608, 468] on div "ease : "power2.out" , duration : 0.35 }) $ ( this ) . on ( "mouseenter" , funct…" at bounding box center [606, 482] width 528 height 720
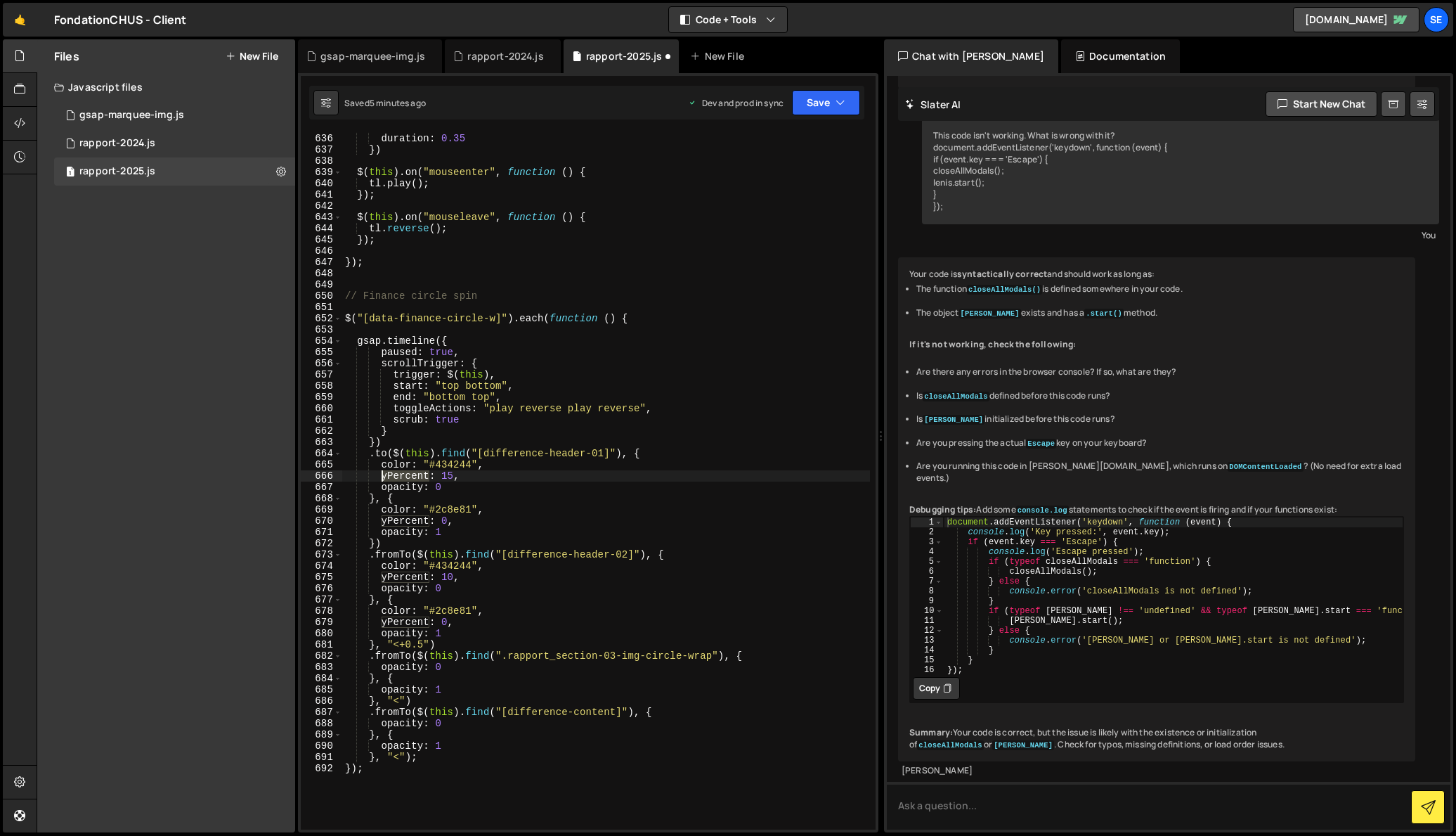
drag, startPoint x: 428, startPoint y: 474, endPoint x: 383, endPoint y: 475, distance: 45.0
click at [382, 475] on div "ease : "power2.out" , duration : 0.35 }) $ ( this ) . on ( "mouseenter" , funct…" at bounding box center [606, 482] width 528 height 720
click at [457, 478] on div "ease : "power2.out" , duration : 0.35 }) $ ( this ) . on ( "mouseenter" , funct…" at bounding box center [606, 482] width 528 height 720
drag, startPoint x: 439, startPoint y: 474, endPoint x: 437, endPoint y: 483, distance: 9.2
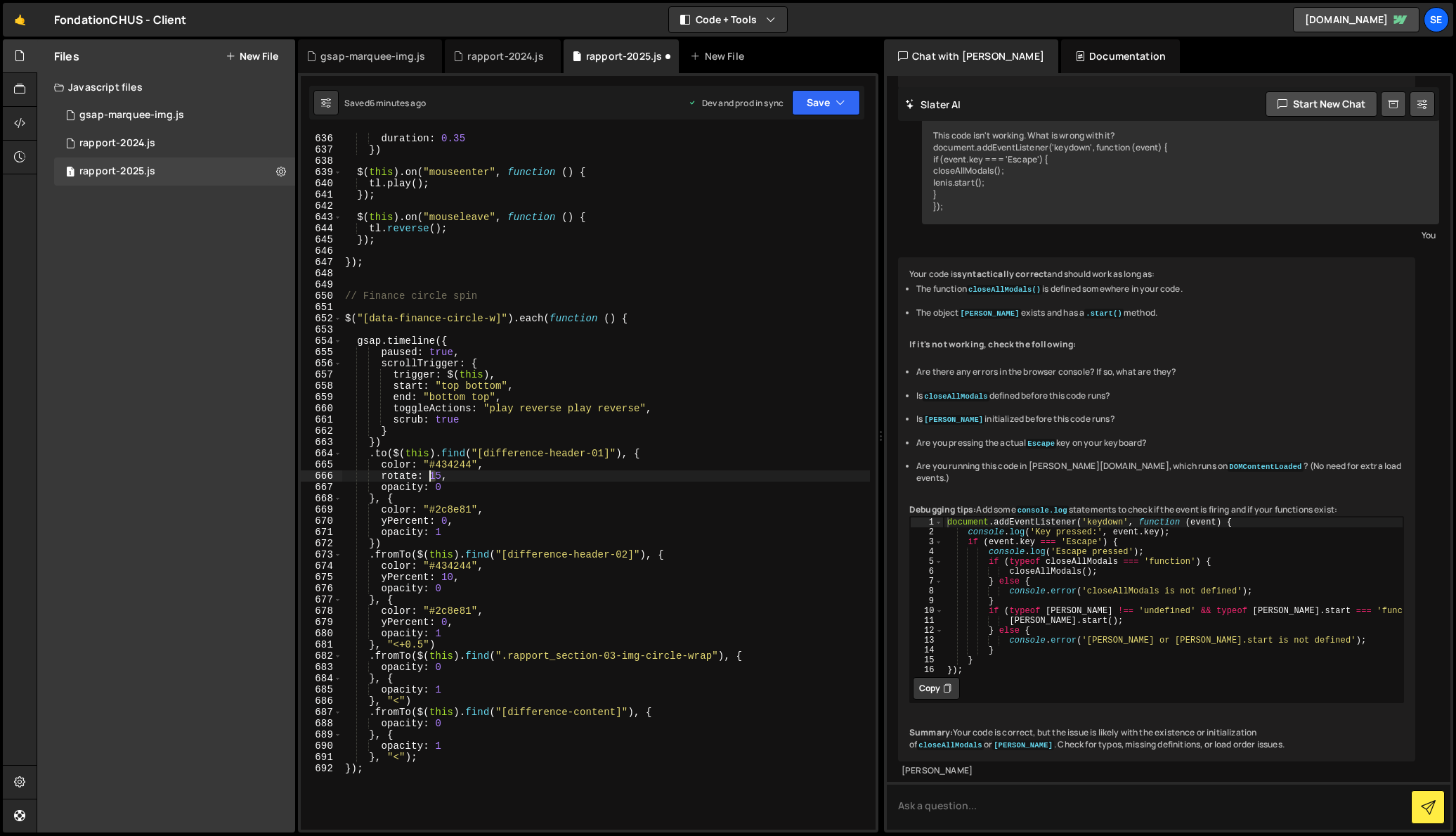
click at [431, 475] on div "ease : "power2.out" , duration : 0.35 }) $ ( this ) . on ( "mouseenter" , funct…" at bounding box center [606, 482] width 528 height 720
click at [457, 471] on div "ease : "power2.out" , duration : 0.35 }) $ ( this ) . on ( "mouseenter" , funct…" at bounding box center [606, 482] width 528 height 720
click at [447, 489] on div "ease : "power2.out" , duration : 0.35 }) $ ( this ) . on ( "mouseenter" , funct…" at bounding box center [606, 482] width 528 height 720
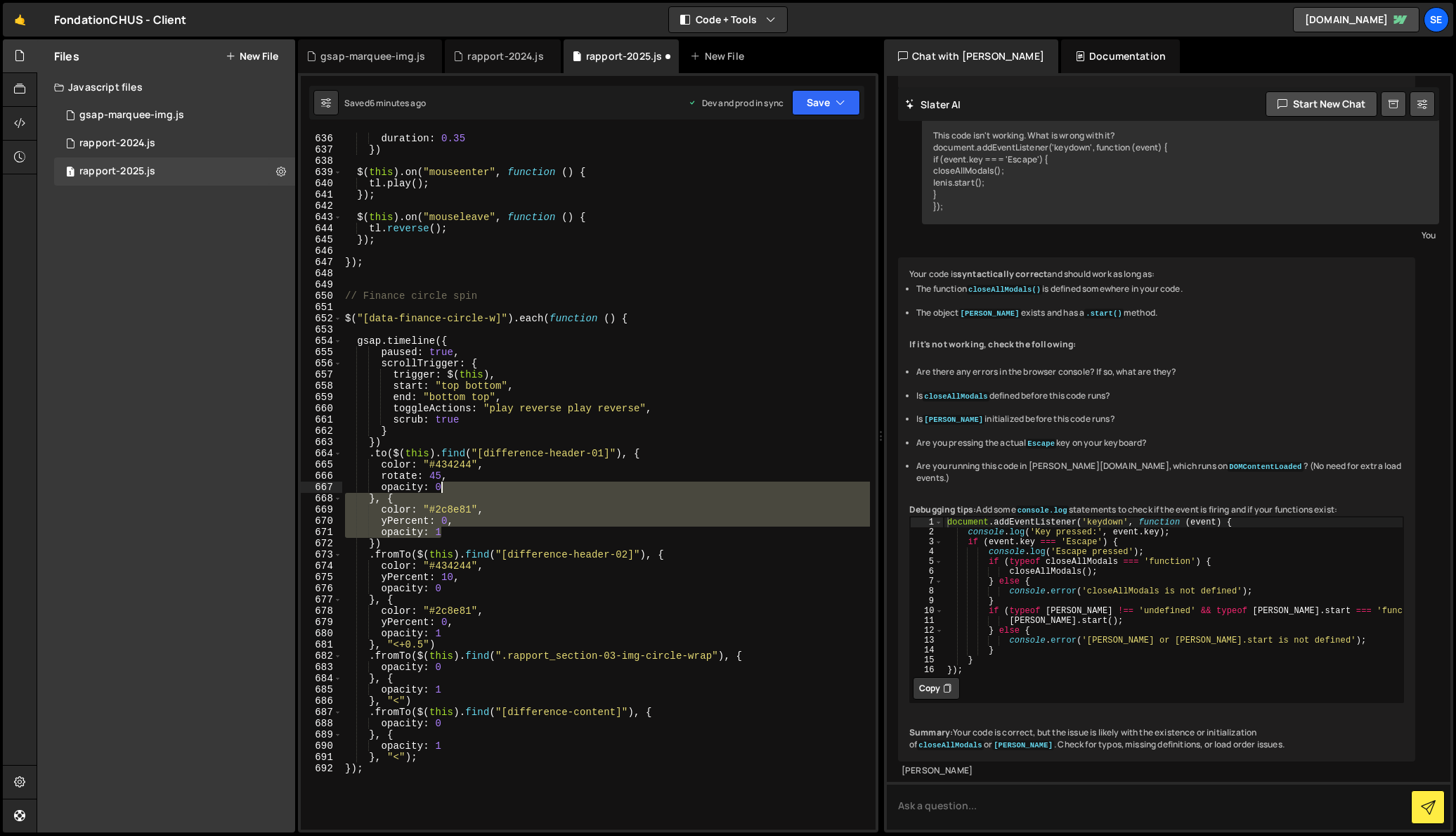
drag, startPoint x: 456, startPoint y: 532, endPoint x: 442, endPoint y: 488, distance: 46.2
click at [442, 488] on div "ease : "power2.out" , duration : 0.35 }) $ ( this ) . on ( "mouseenter" , funct…" at bounding box center [606, 482] width 528 height 720
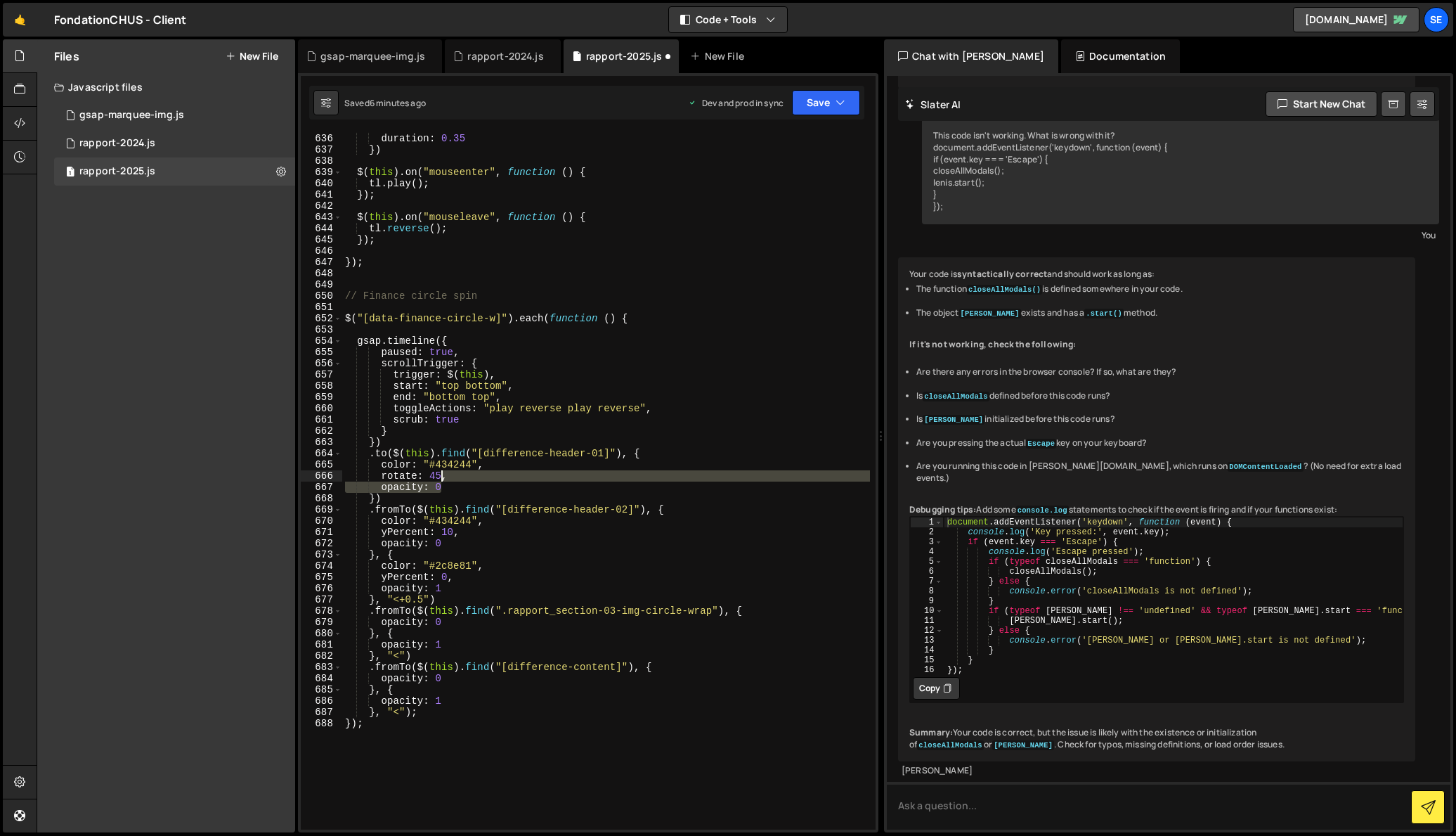
drag, startPoint x: 447, startPoint y: 489, endPoint x: 442, endPoint y: 476, distance: 13.9
click at [442, 476] on div "ease : "power2.out" , duration : 0.35 }) $ ( this ) . on ( "mouseenter" , funct…" at bounding box center [606, 482] width 528 height 720
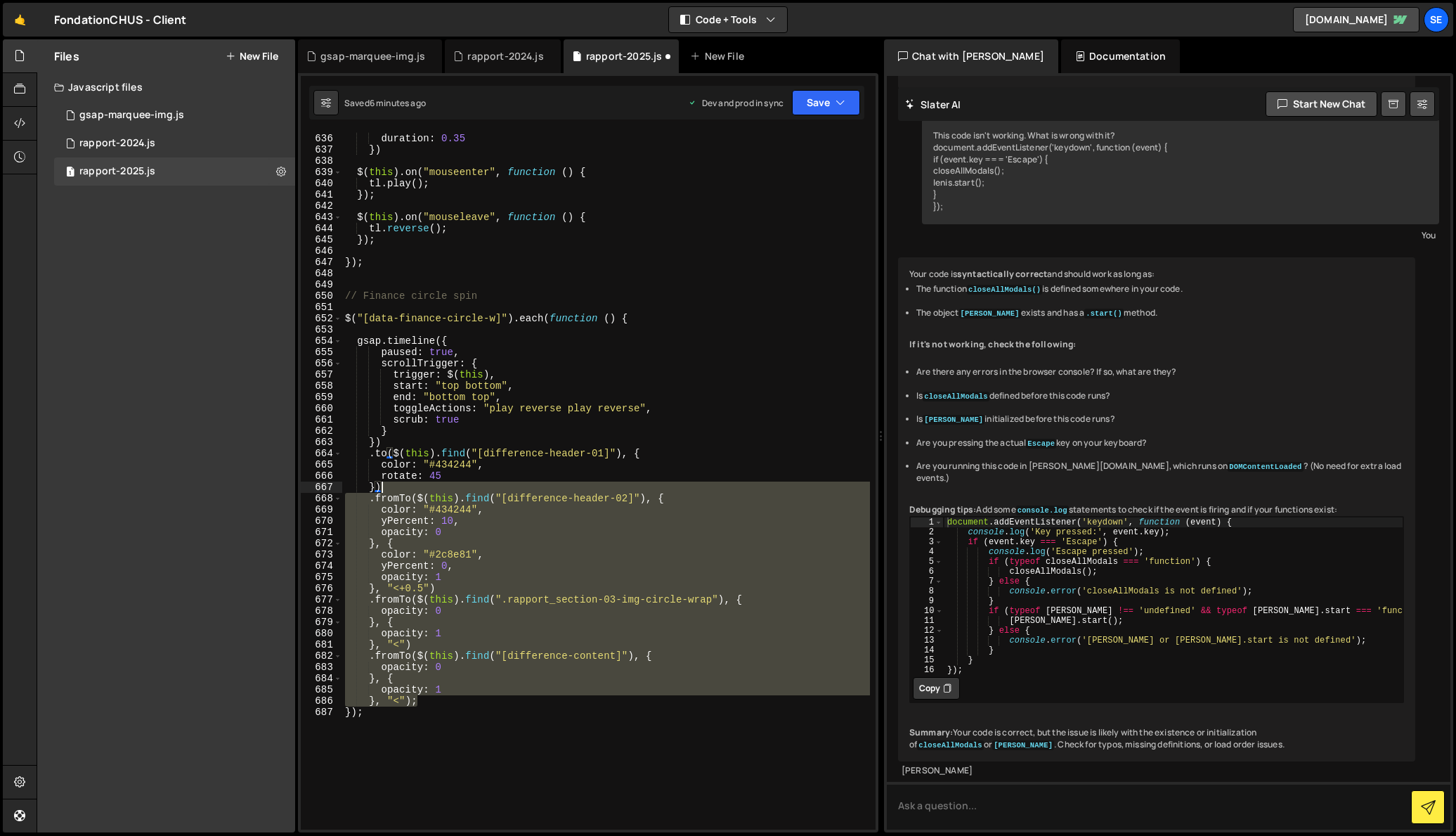
drag, startPoint x: 425, startPoint y: 702, endPoint x: 382, endPoint y: 489, distance: 217.3
click at [382, 489] on div "ease : "power2.out" , duration : 0.35 }) $ ( this ) . on ( "mouseenter" , funct…" at bounding box center [606, 482] width 528 height 720
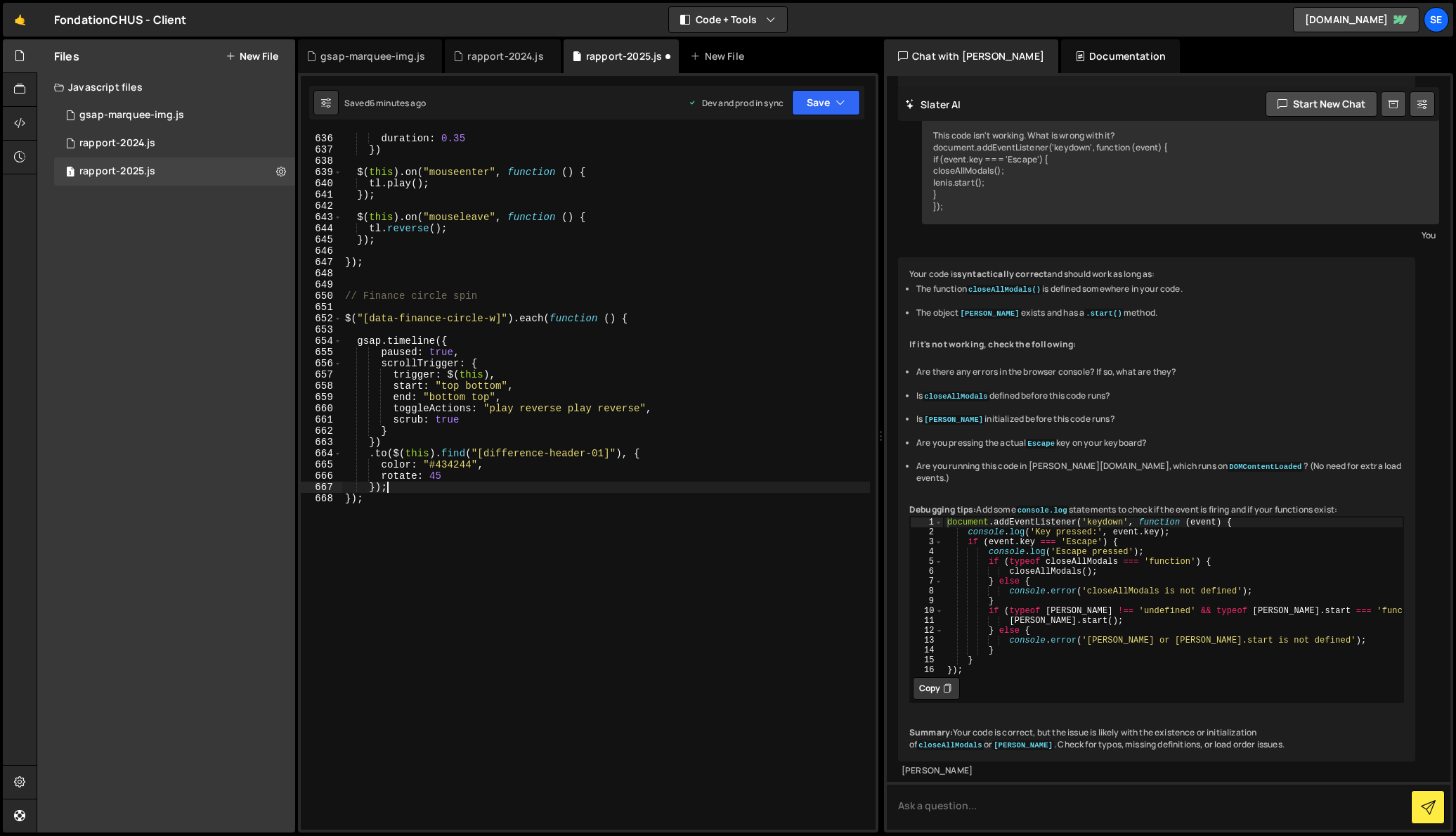
scroll to position [7171, 0]
drag, startPoint x: 571, startPoint y: 409, endPoint x: 591, endPoint y: 410, distance: 20.0
click at [591, 410] on div "ease : "power2.out" , duration : 0.35 }) $ ( this ) . on ( "mouseenter" , funct…" at bounding box center [606, 484] width 528 height 720
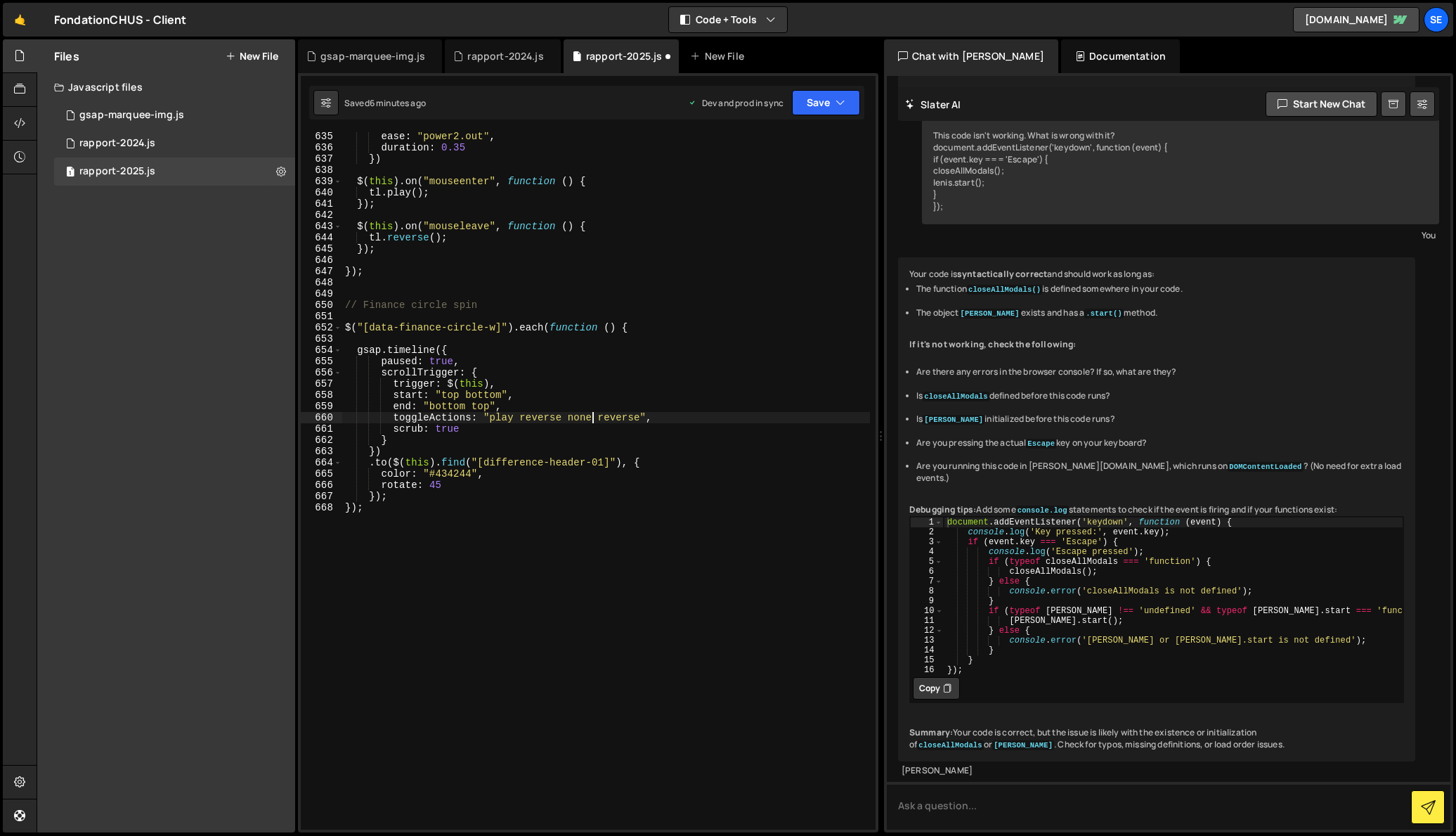
scroll to position [7164, 0]
drag, startPoint x: 592, startPoint y: 415, endPoint x: 570, endPoint y: 415, distance: 22.0
click at [570, 415] on div "ease : "power2.out" , duration : 0.35 }) $ ( this ) . on ( "mouseenter" , funct…" at bounding box center [606, 490] width 528 height 720
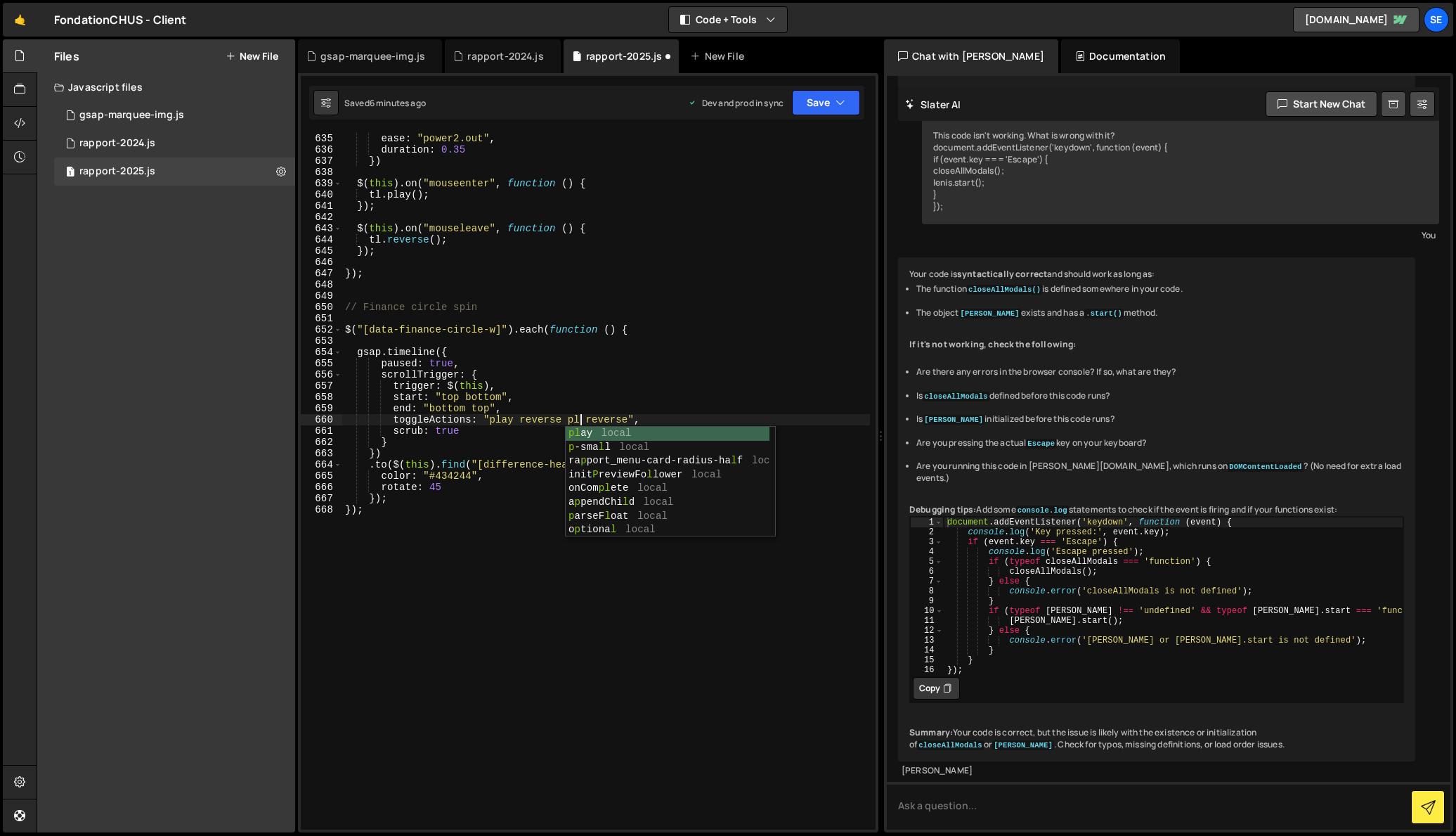
scroll to position [0, 17]
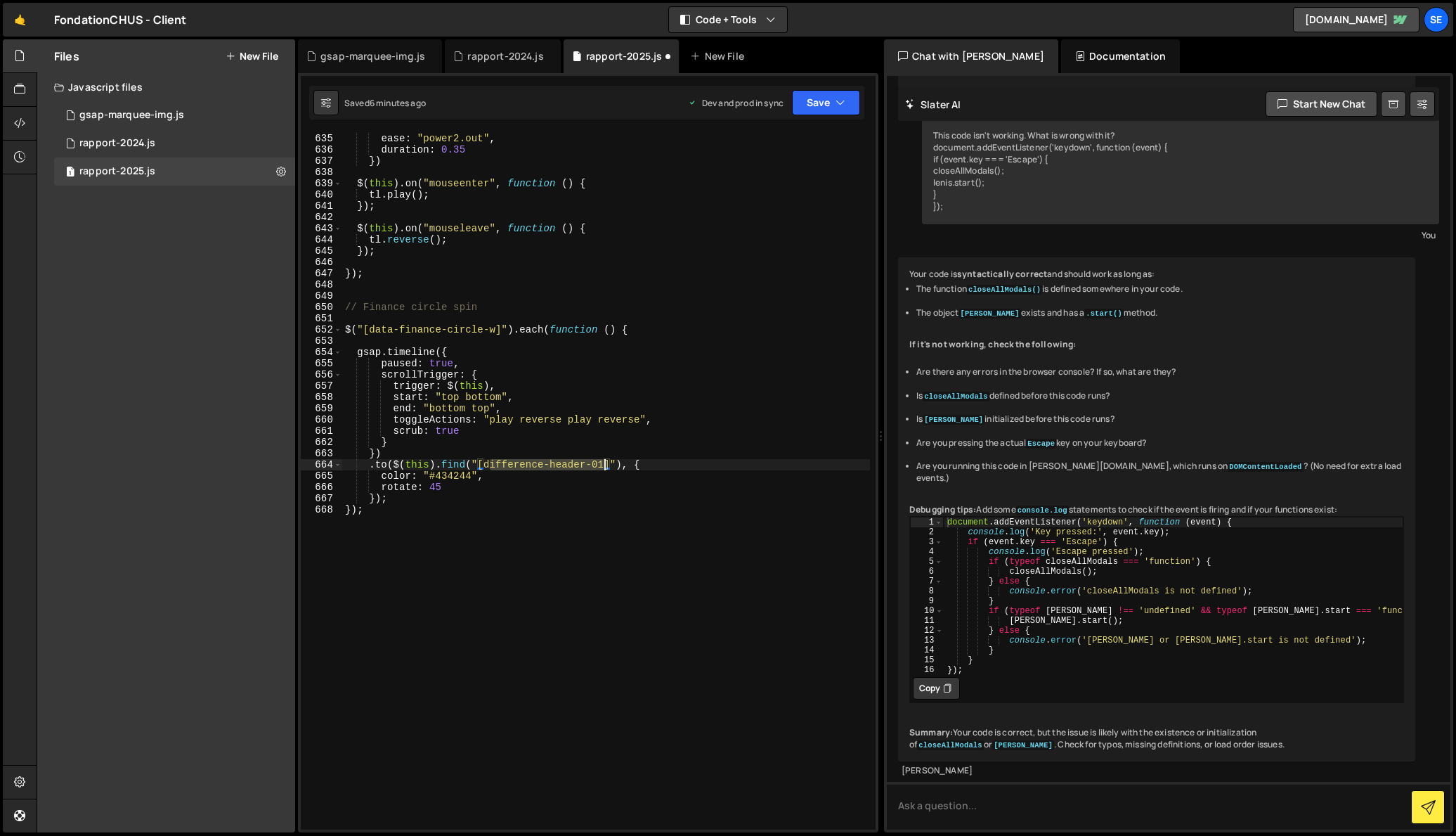
drag, startPoint x: 489, startPoint y: 463, endPoint x: 603, endPoint y: 465, distance: 114.0
click at [603, 465] on div "yPercent : 100 , ease : "power2.out" , duration : 0.35 }) $ ( this ) . on ( "mo…" at bounding box center [606, 482] width 528 height 720
click at [565, 538] on div "yPercent : 100 , ease : "power2.out" , duration : 0.35 }) $ ( this ) . on ( "mo…" at bounding box center [606, 482] width 528 height 720
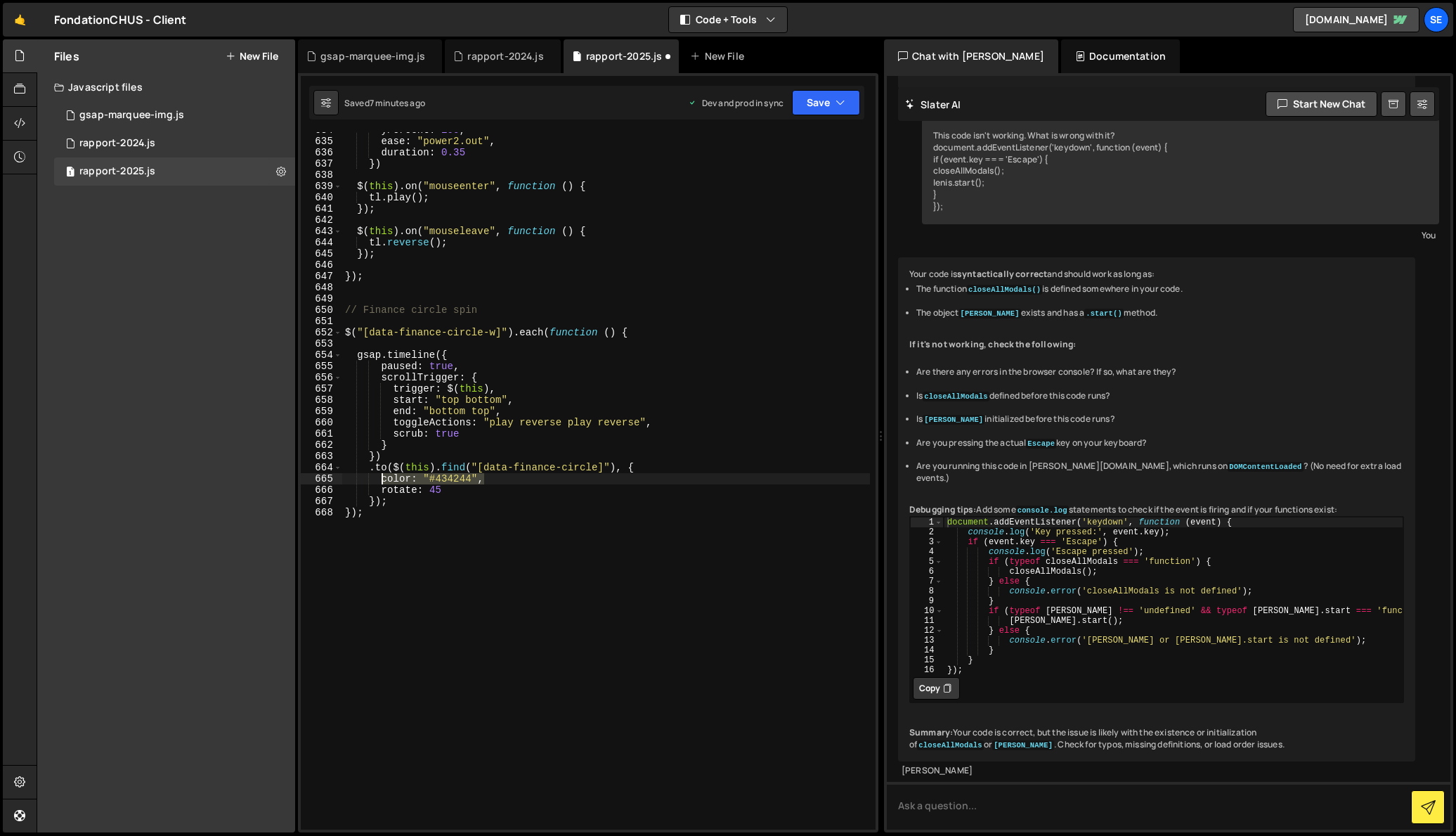
drag, startPoint x: 486, startPoint y: 479, endPoint x: 380, endPoint y: 476, distance: 106.0
click at [380, 476] on div "yPercent : 100 , ease : "power2.out" , duration : 0.35 }) $ ( this ) . on ( "mo…" at bounding box center [606, 485] width 528 height 720
type textarea "color: "#434244","
click at [418, 514] on div "yPercent : 100 , ease : "power2.out" , duration : 0.35 }) $ ( this ) . on ( "mo…" at bounding box center [606, 485] width 528 height 720
type textarea "});"
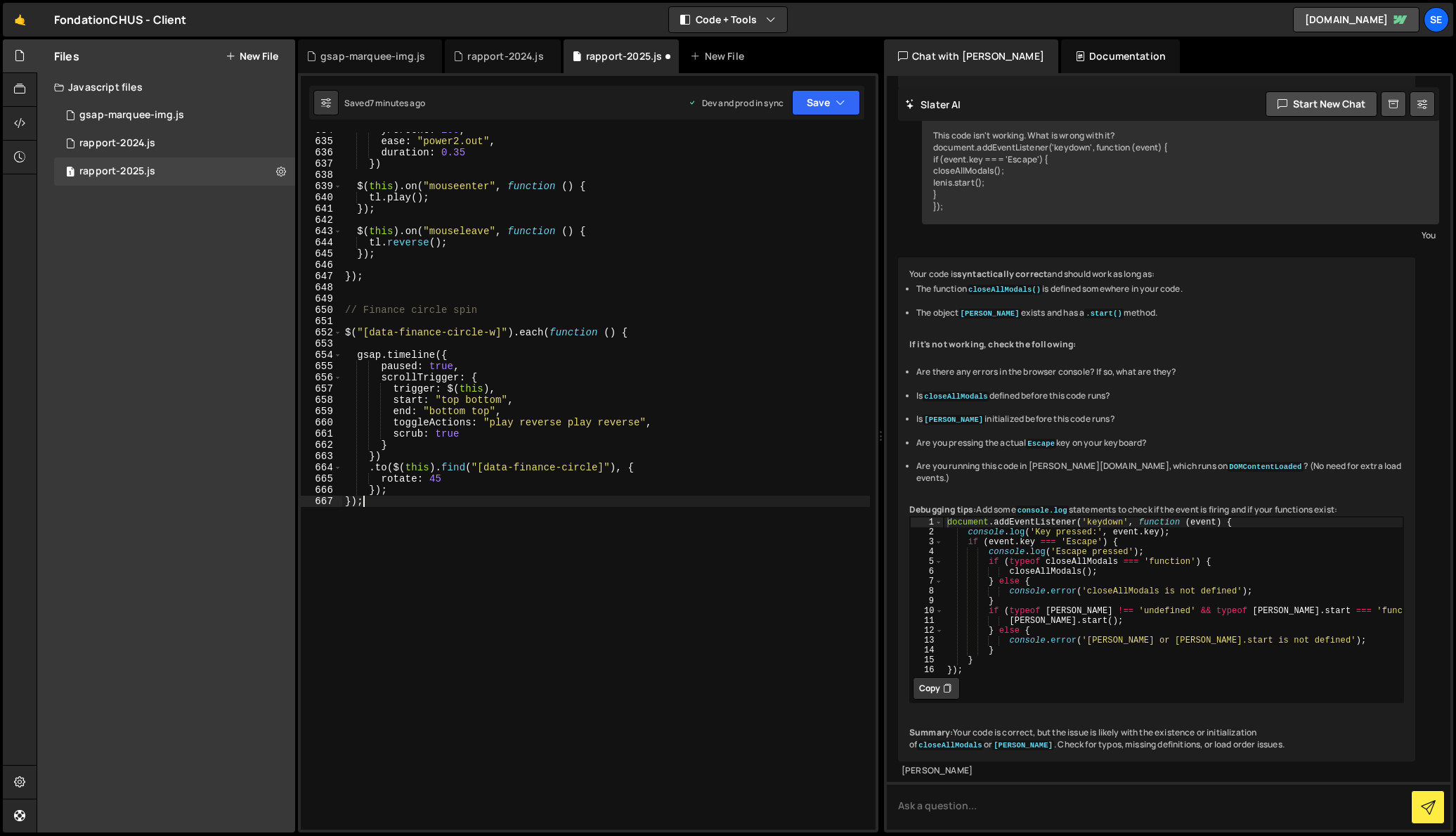
scroll to position [0, 0]
drag, startPoint x: 463, startPoint y: 425, endPoint x: 436, endPoint y: 439, distance: 30.4
click at [436, 425] on div "yPercent : 100 , ease : "power2.out" , duration : 0.35 }) $ ( this ) . on ( "mo…" at bounding box center [606, 485] width 528 height 720
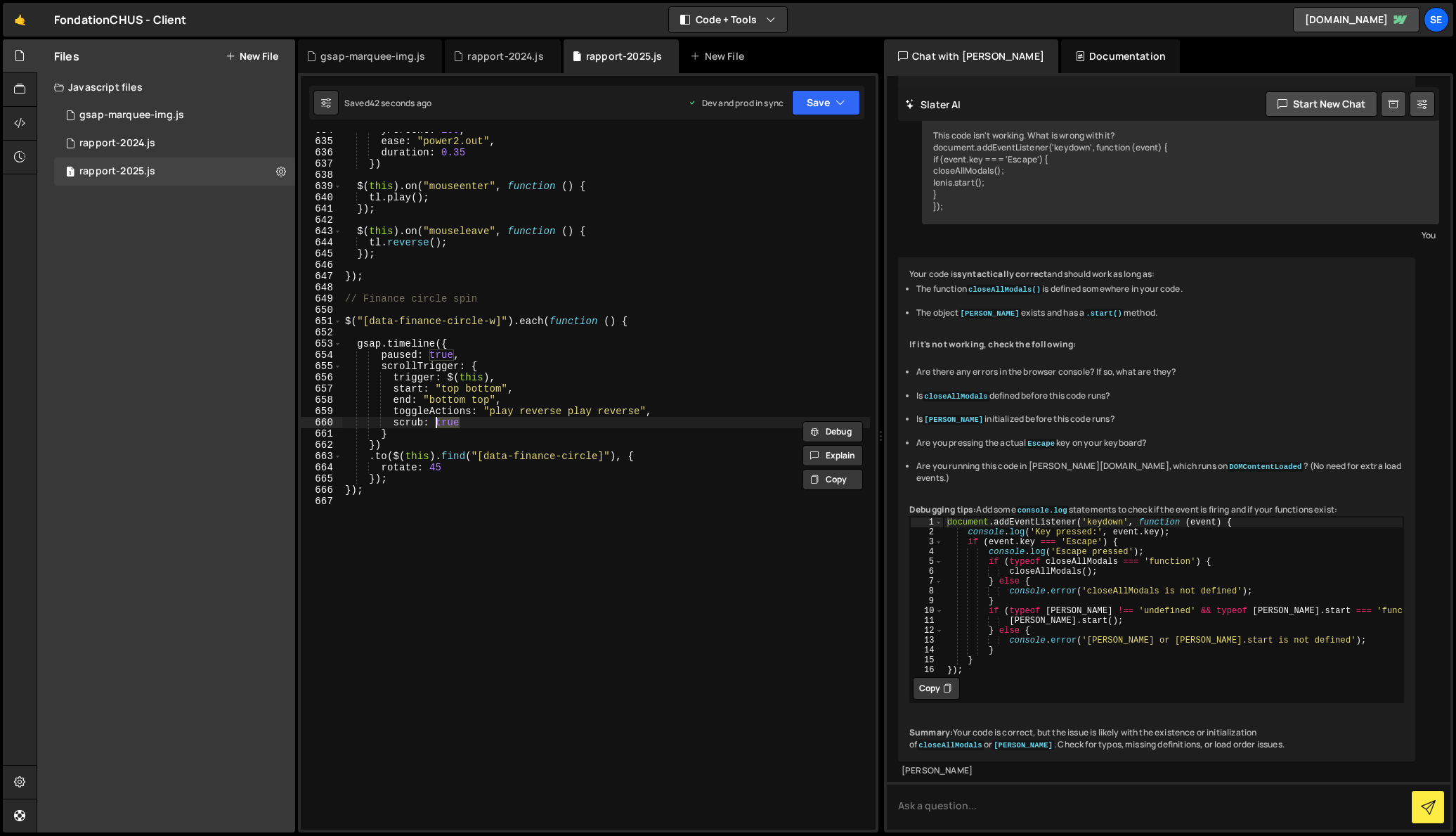
scroll to position [0, 6]
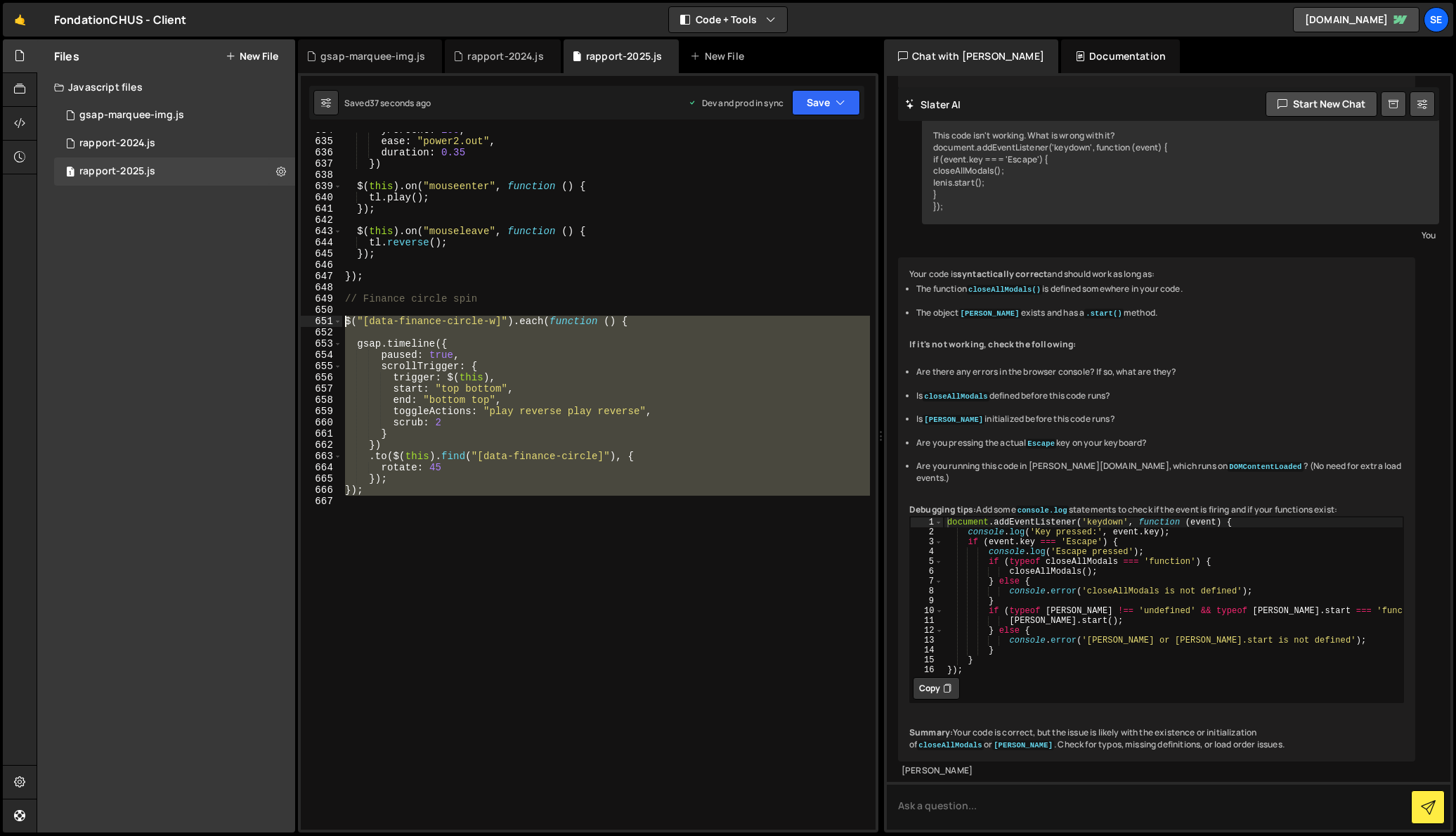
drag, startPoint x: 390, startPoint y: 500, endPoint x: 347, endPoint y: 320, distance: 185.1
click at [347, 320] on div "yPercent : 100 , ease : "power2.out" , duration : 0.35 }) $ ( this ) . on ( "mo…" at bounding box center [606, 485] width 528 height 720
type textarea "$("[data-finance-circle-w]").each(function () {"
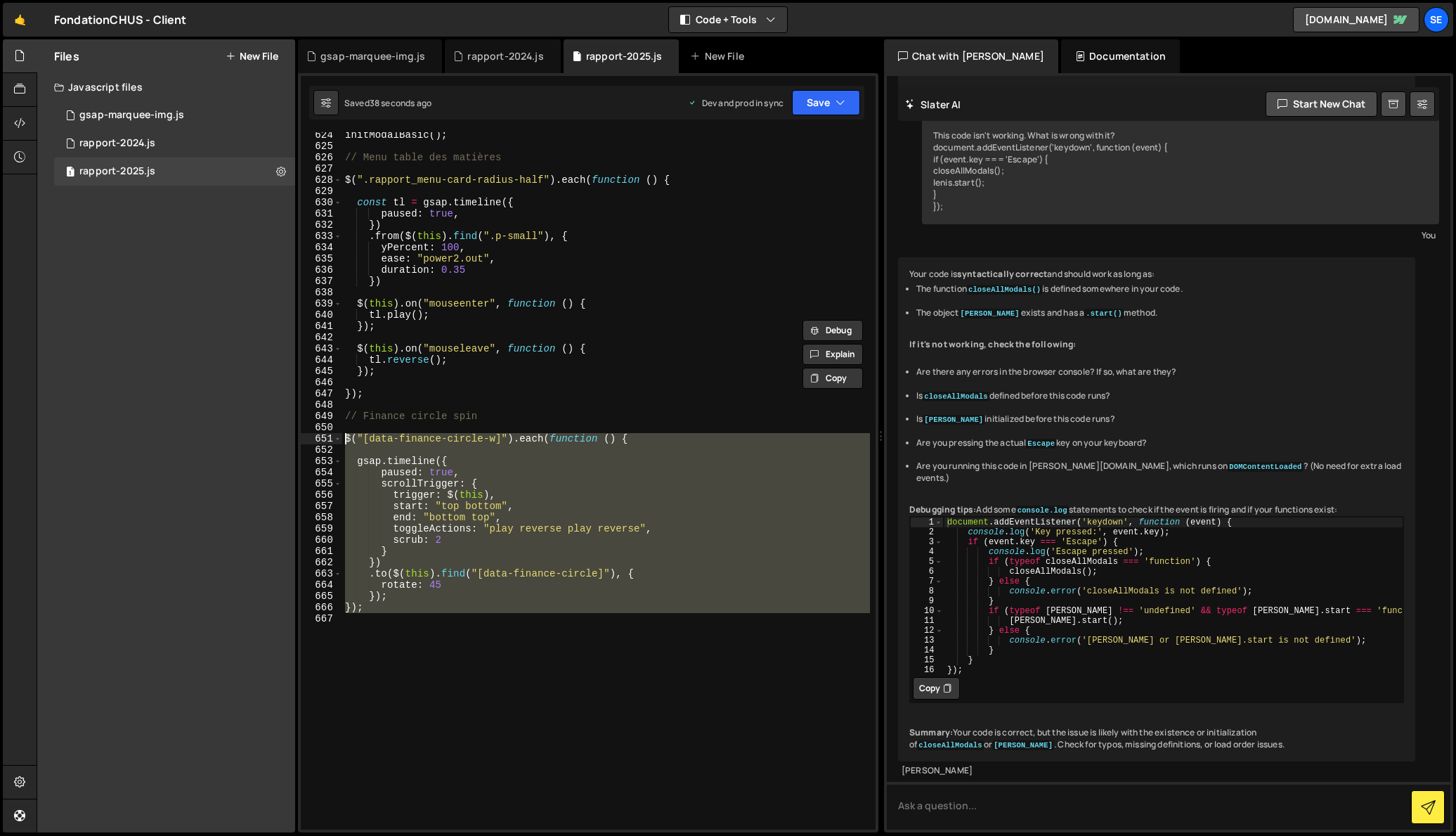
scroll to position [7035, 0]
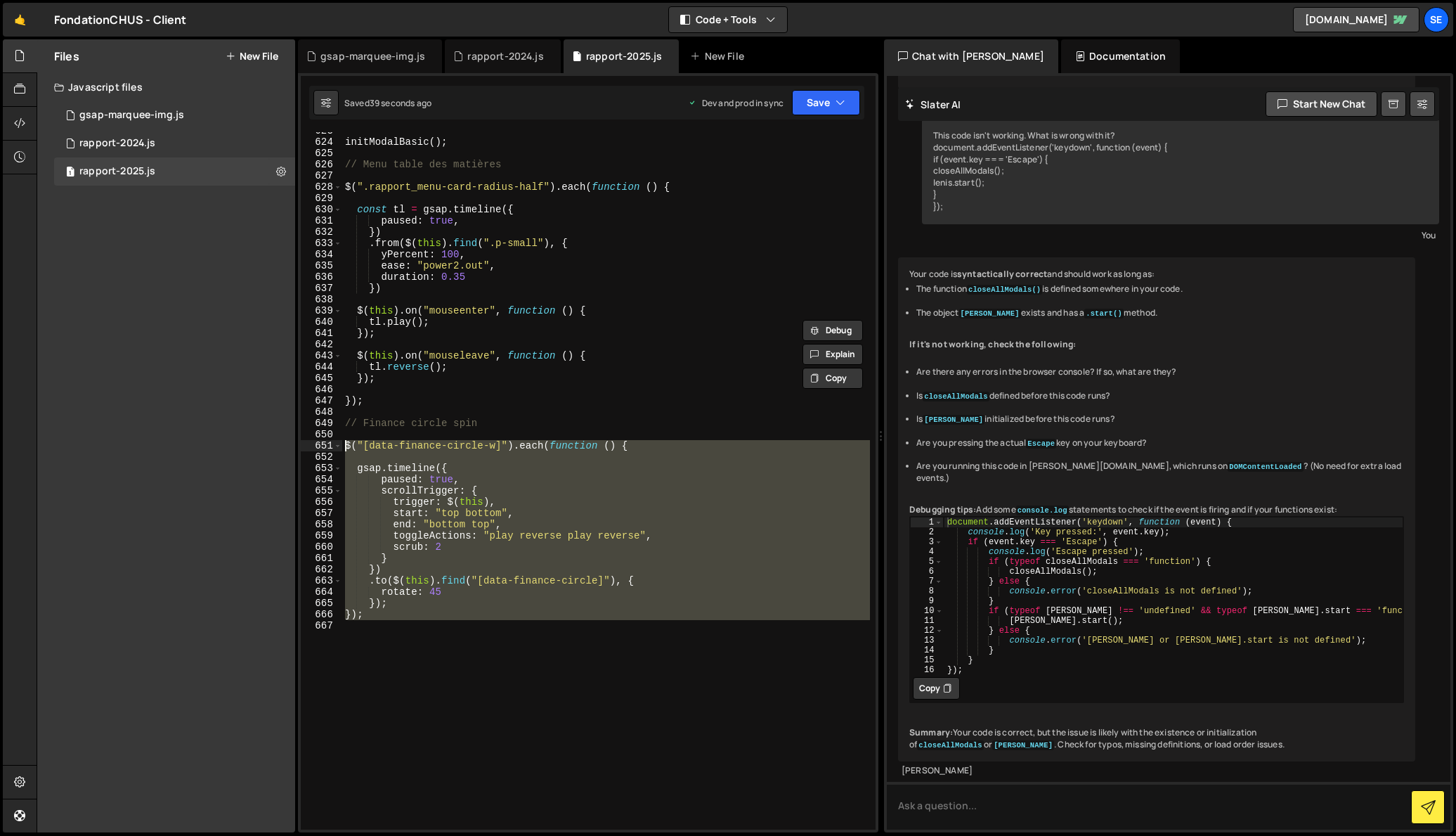
click at [412, 640] on div "initModalBasic ( ) ; // Menu table des matières $ ( ".rapport_menu-card-radius-…" at bounding box center [606, 481] width 528 height 697
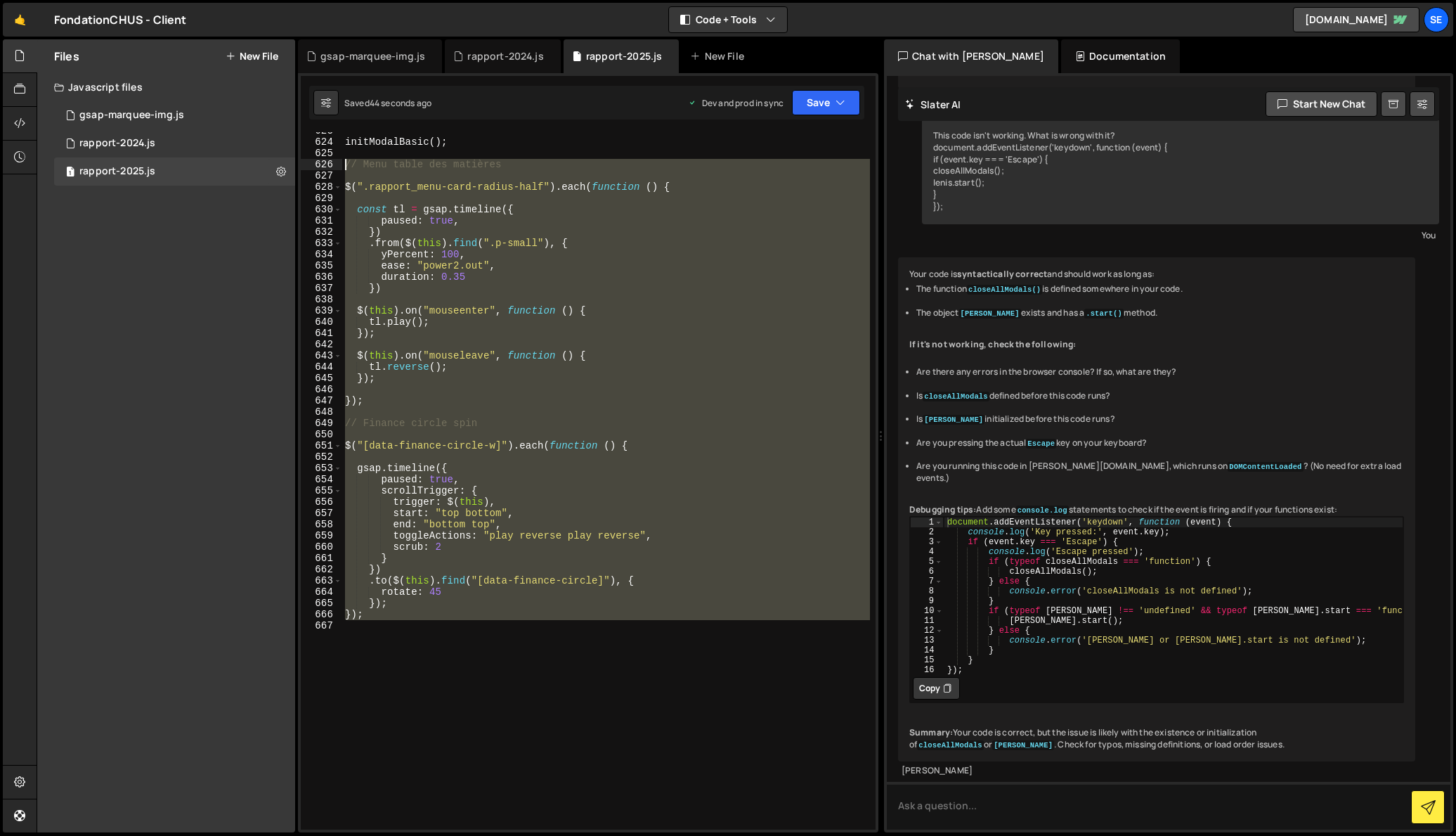
drag, startPoint x: 383, startPoint y: 621, endPoint x: 341, endPoint y: 166, distance: 456.9
click at [341, 164] on div "623 624 625 626 627 628 629 630 631 632 633 634 635 636 637 638 639 640 641 642…" at bounding box center [588, 481] width 575 height 697
type textarea "// Menu table des matières"
click at [449, 656] on div "initModalBasic ( ) ; // Menu table des matières $ ( ".rapport_menu-card-radius-…" at bounding box center [606, 481] width 528 height 697
drag, startPoint x: 381, startPoint y: 627, endPoint x: 353, endPoint y: 192, distance: 435.9
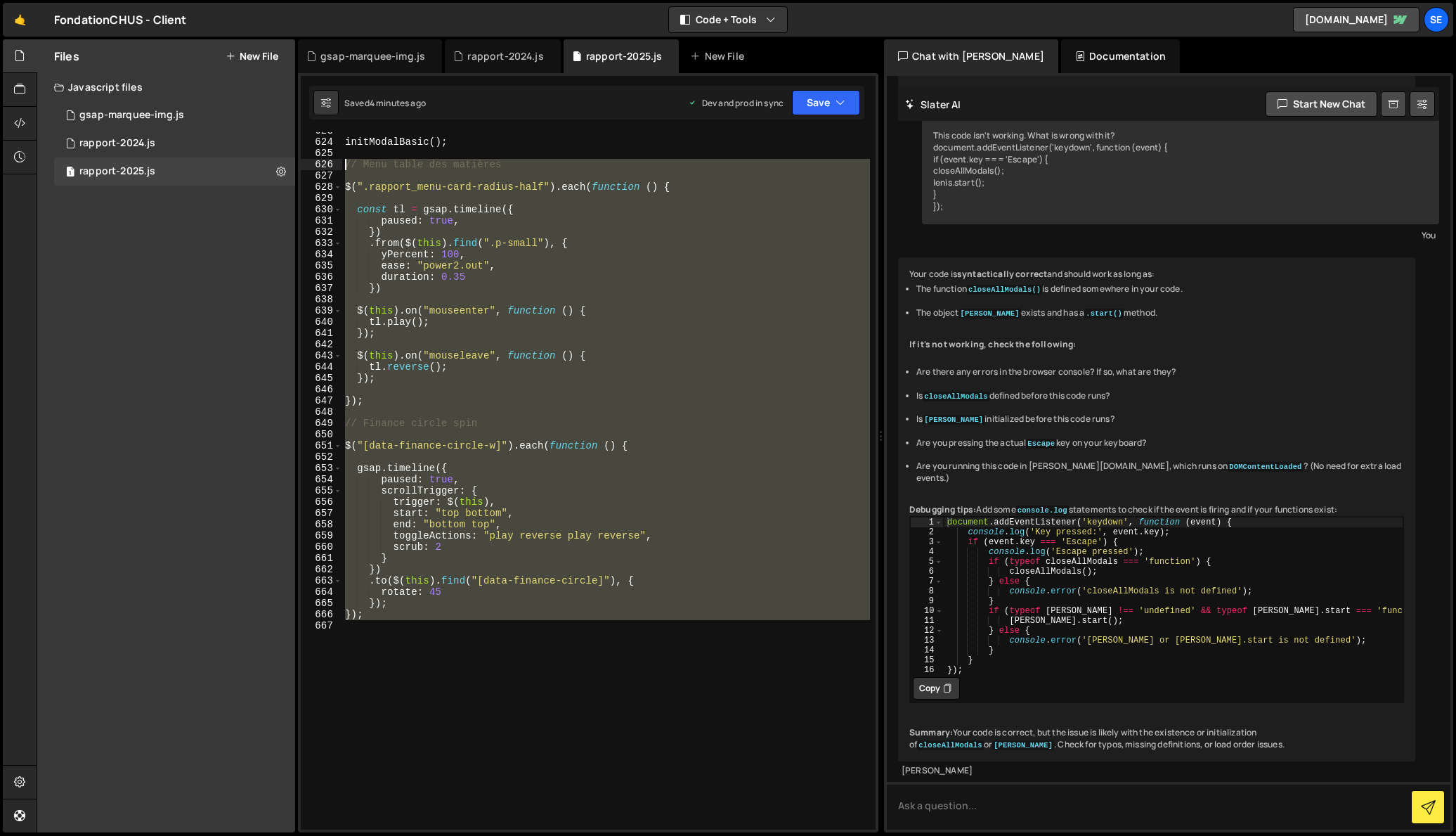
click at [329, 162] on div "623 624 625 626 627 628 629 630 631 632 633 634 635 636 637 638 639 640 641 642…" at bounding box center [588, 481] width 575 height 697
paste textarea "});"
type textarea "});"
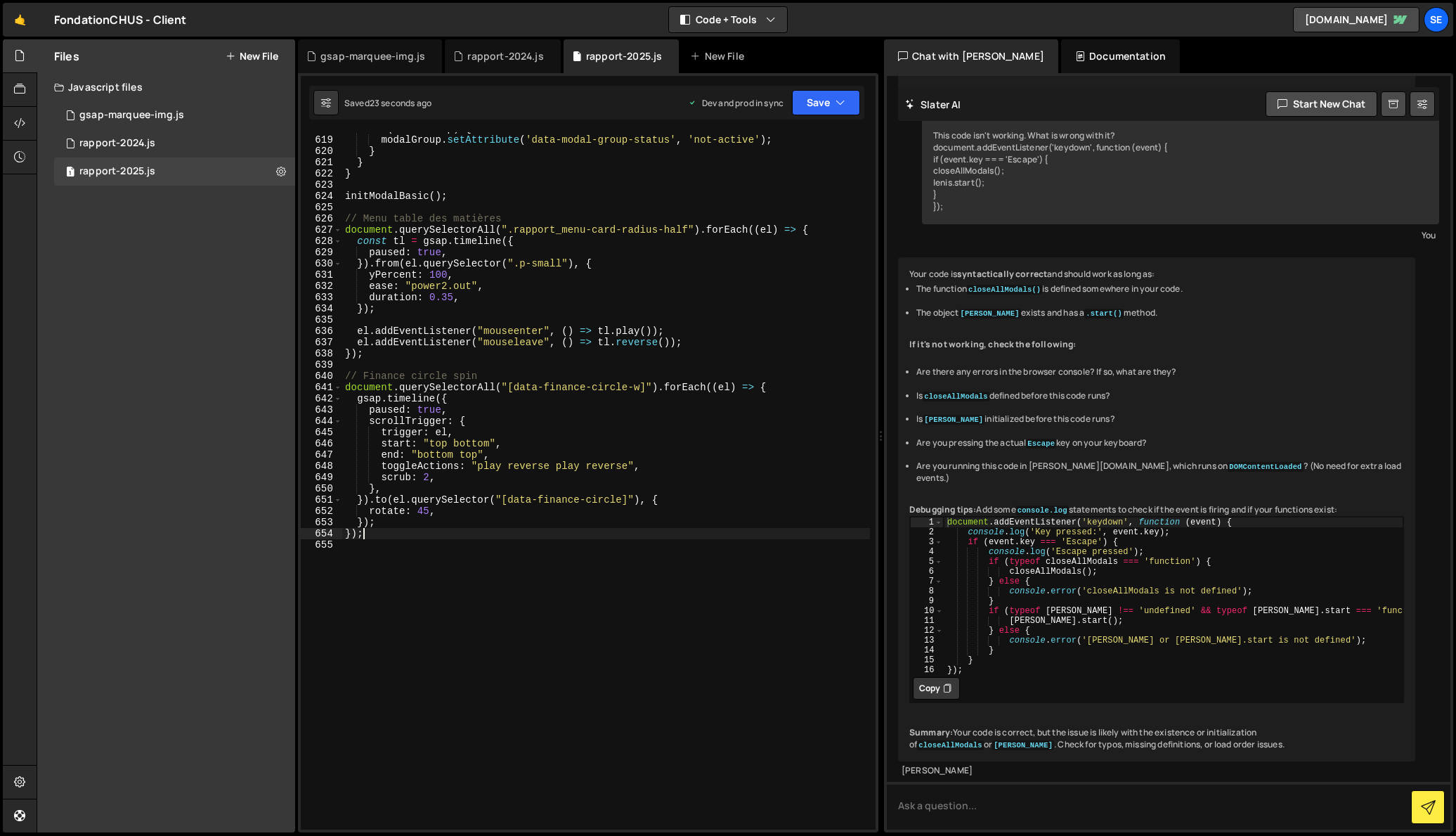
scroll to position [6980, 0]
click at [610, 627] on div "if ( modalGroup ) { modalGroup . setAttribute ( 'data-modal-group-status' , 'no…" at bounding box center [606, 483] width 528 height 720
click at [590, 403] on div "if ( modalGroup ) { modalGroup . setAttribute ( 'data-modal-group-status' , 'no…" at bounding box center [606, 483] width 528 height 720
drag, startPoint x: 639, startPoint y: 500, endPoint x: 405, endPoint y: 496, distance: 234.0
click at [405, 496] on div "if ( modalGroup ) { modalGroup . setAttribute ( 'data-modal-group-status' , 'no…" at bounding box center [606, 483] width 528 height 720
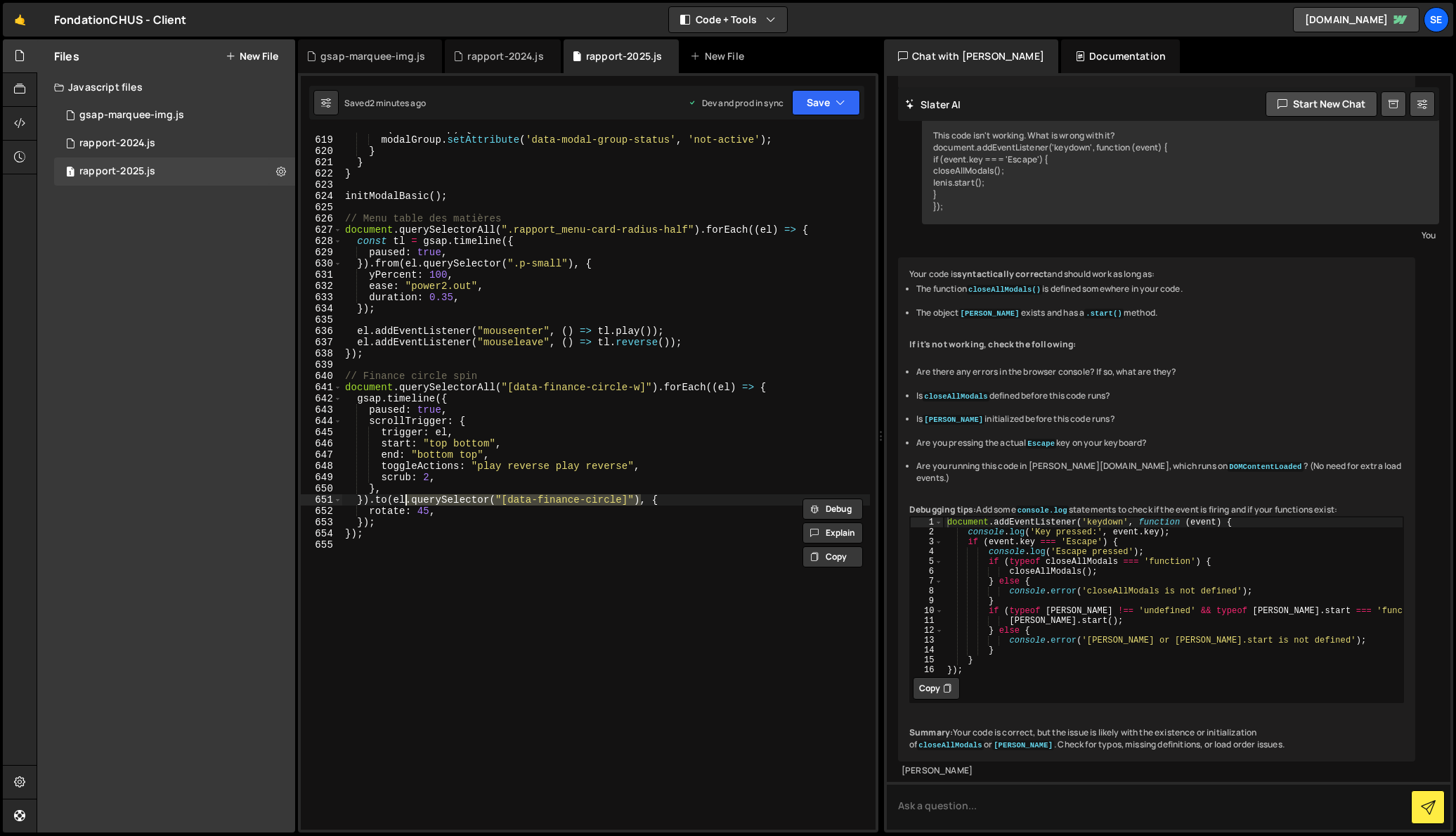
scroll to position [0, 4]
type textarea "}).to(el, {"
click at [426, 547] on div "if ( modalGroup ) { modalGroup . setAttribute ( 'data-modal-group-status' , 'no…" at bounding box center [606, 483] width 528 height 720
type textarea "}).to(el.querySelector("[data-finance-circle]"), {"
